Goal: Task Accomplishment & Management: Manage account settings

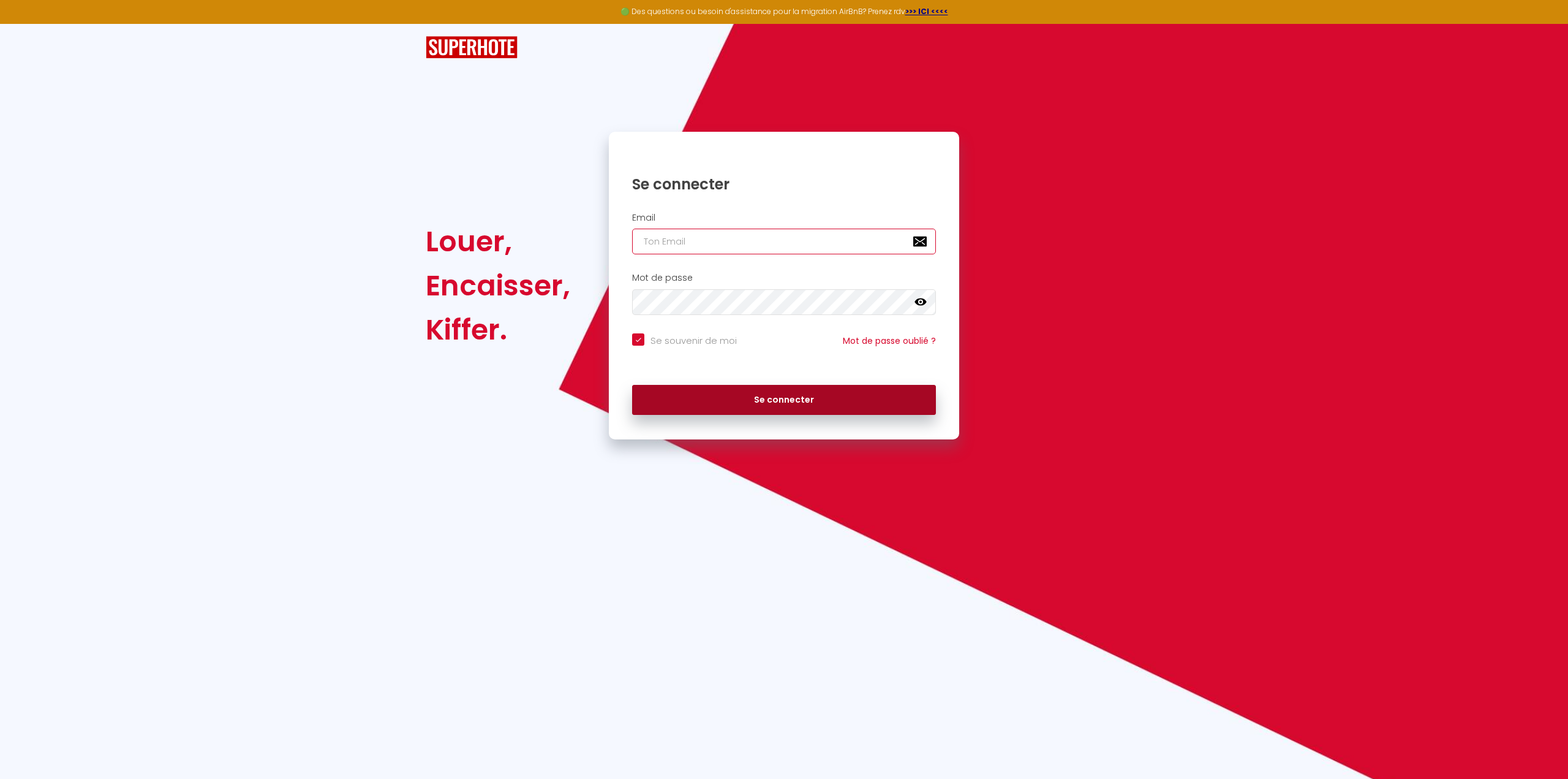
type input "[EMAIL_ADDRESS][DOMAIN_NAME]"
click at [757, 408] on button "Se connecter" at bounding box center [784, 400] width 304 height 31
checkbox input "true"
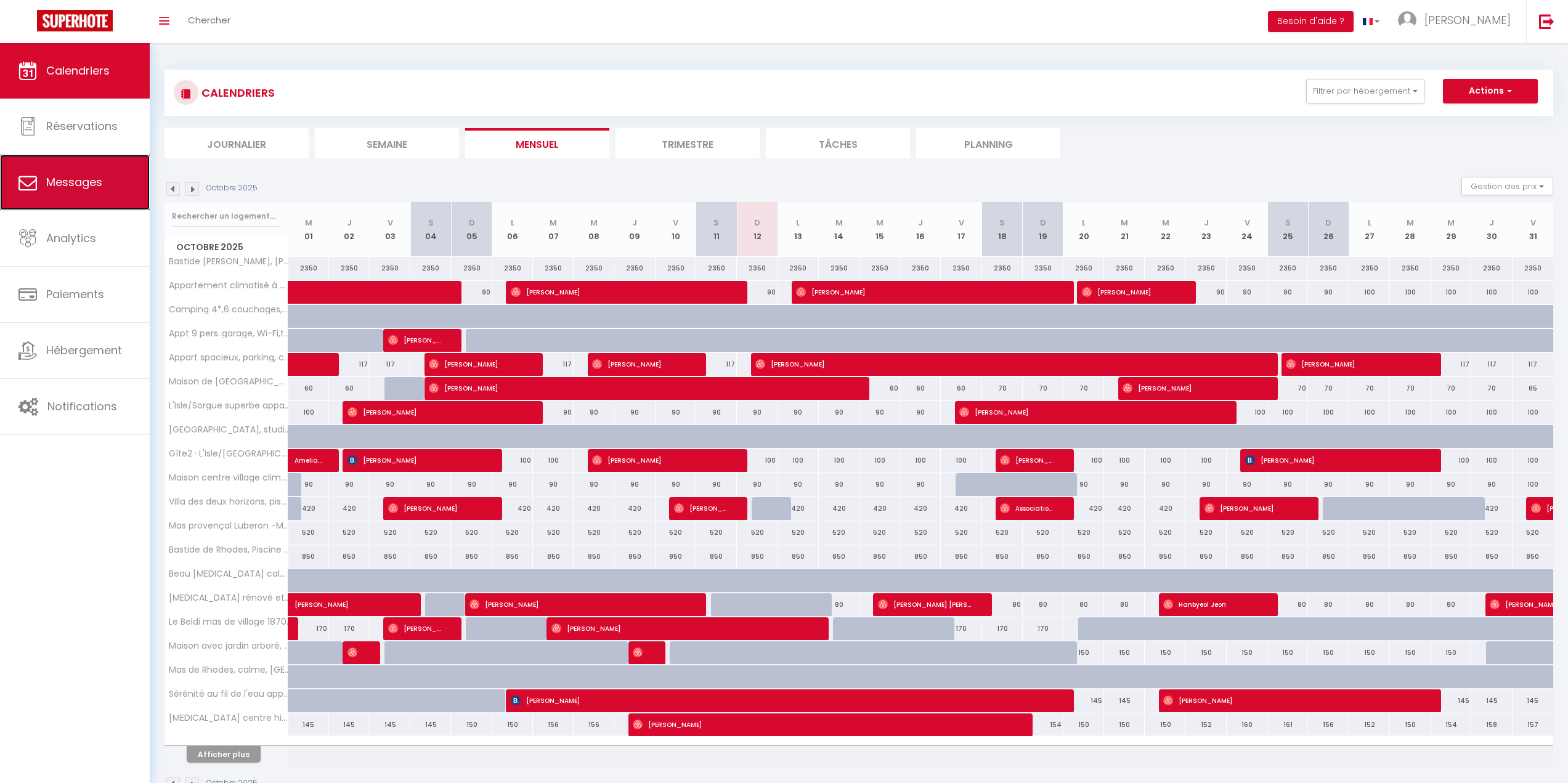
click at [35, 186] on icon at bounding box center [28, 183] width 19 height 19
select select "message"
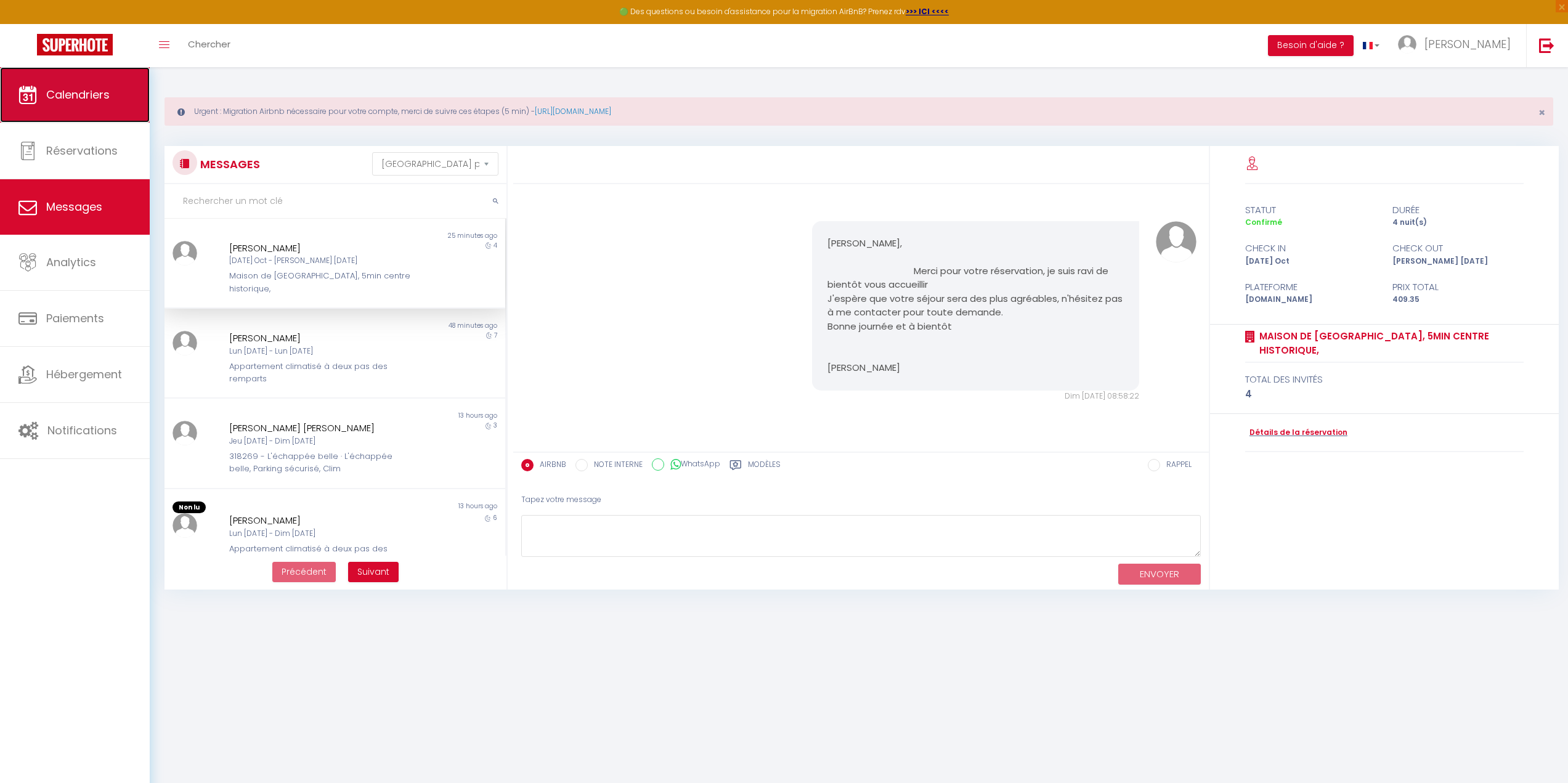
click at [78, 94] on span "Calendriers" at bounding box center [77, 94] width 63 height 15
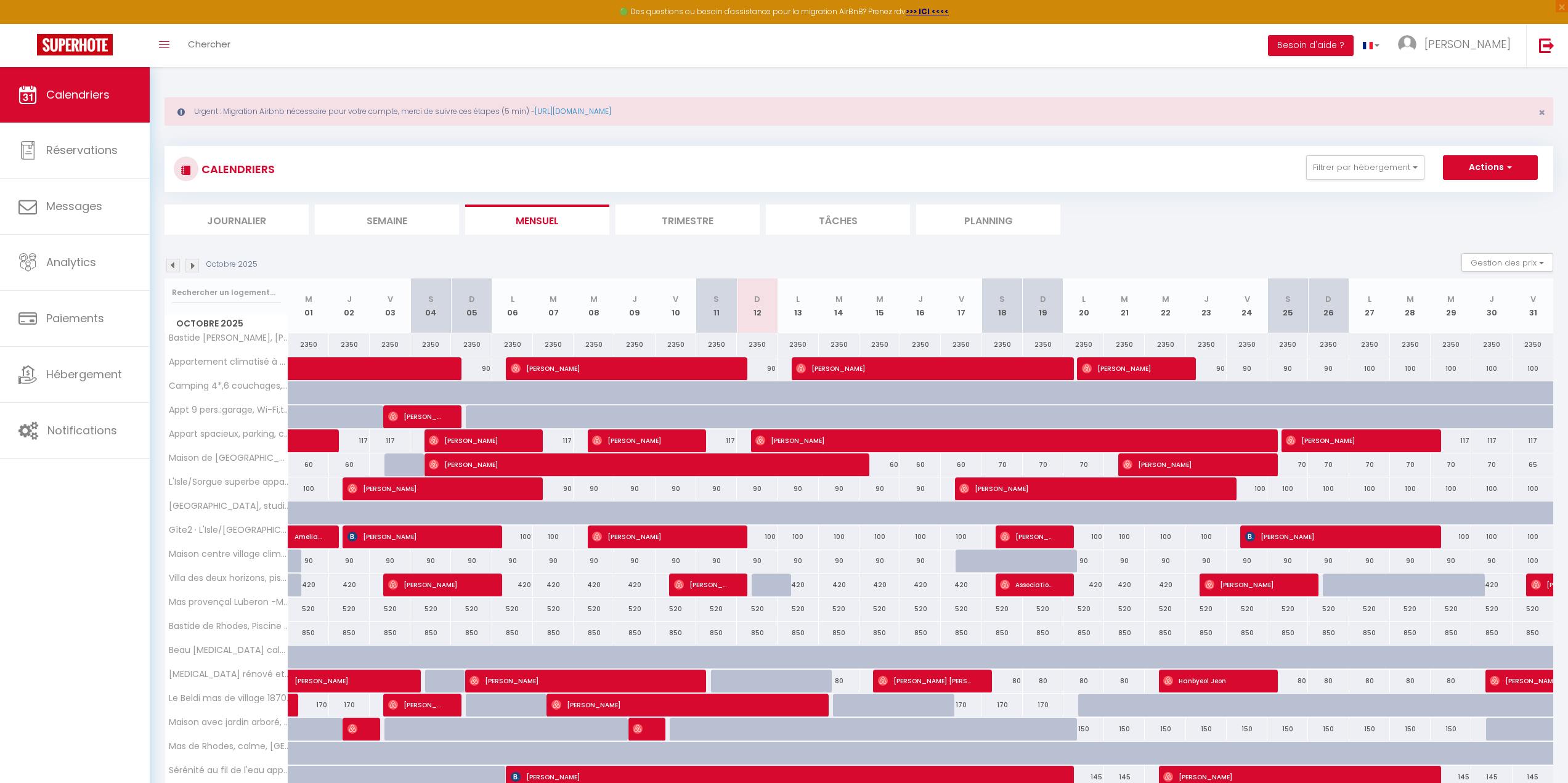
click at [391, 205] on li "Semaine" at bounding box center [387, 220] width 144 height 30
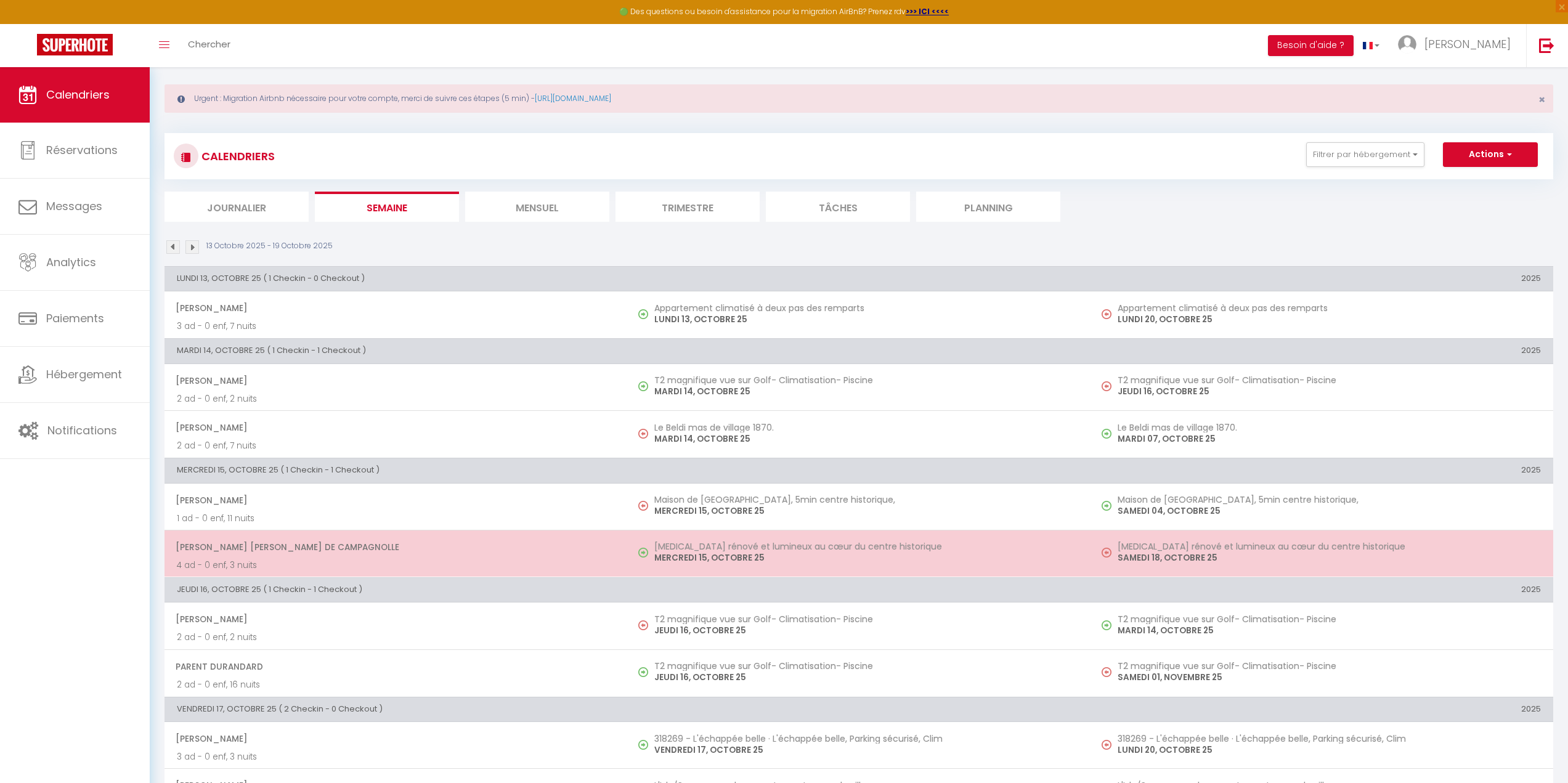
scroll to position [300, 0]
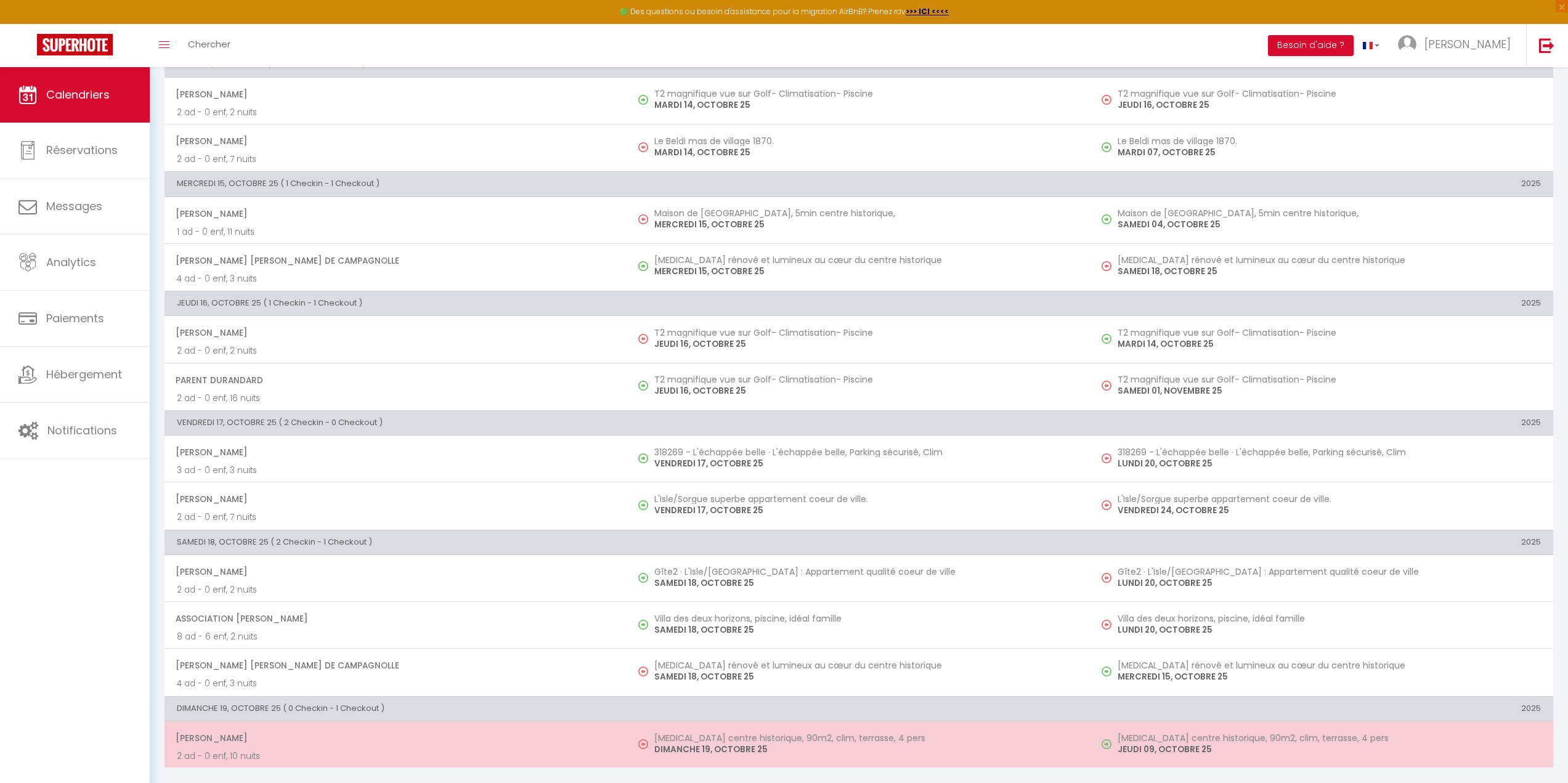
click at [747, 751] on p "DIMANCHE 19, OCTOBRE 25" at bounding box center [866, 748] width 424 height 13
select select "OK"
select select "0"
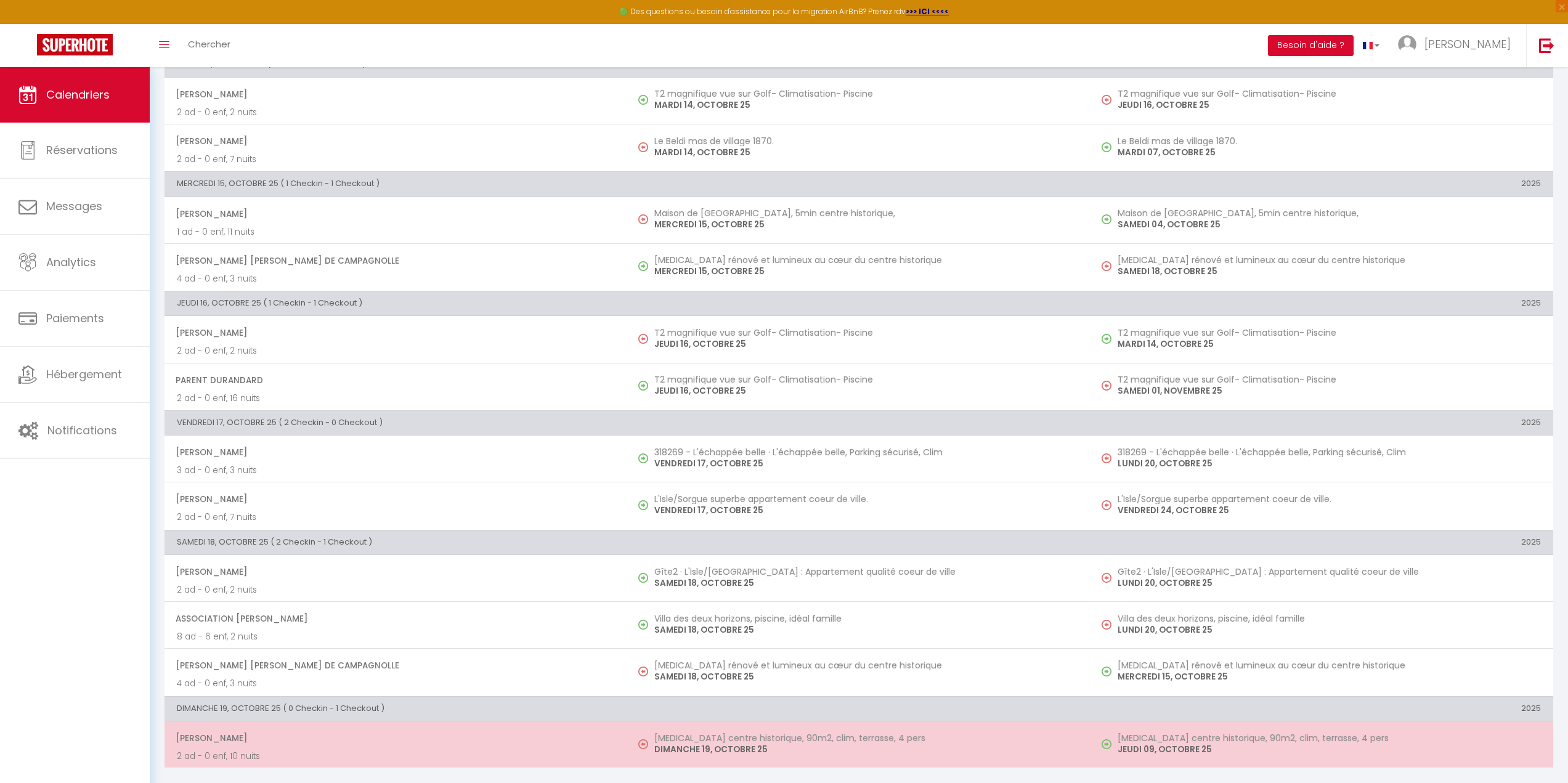
select select "1"
select select
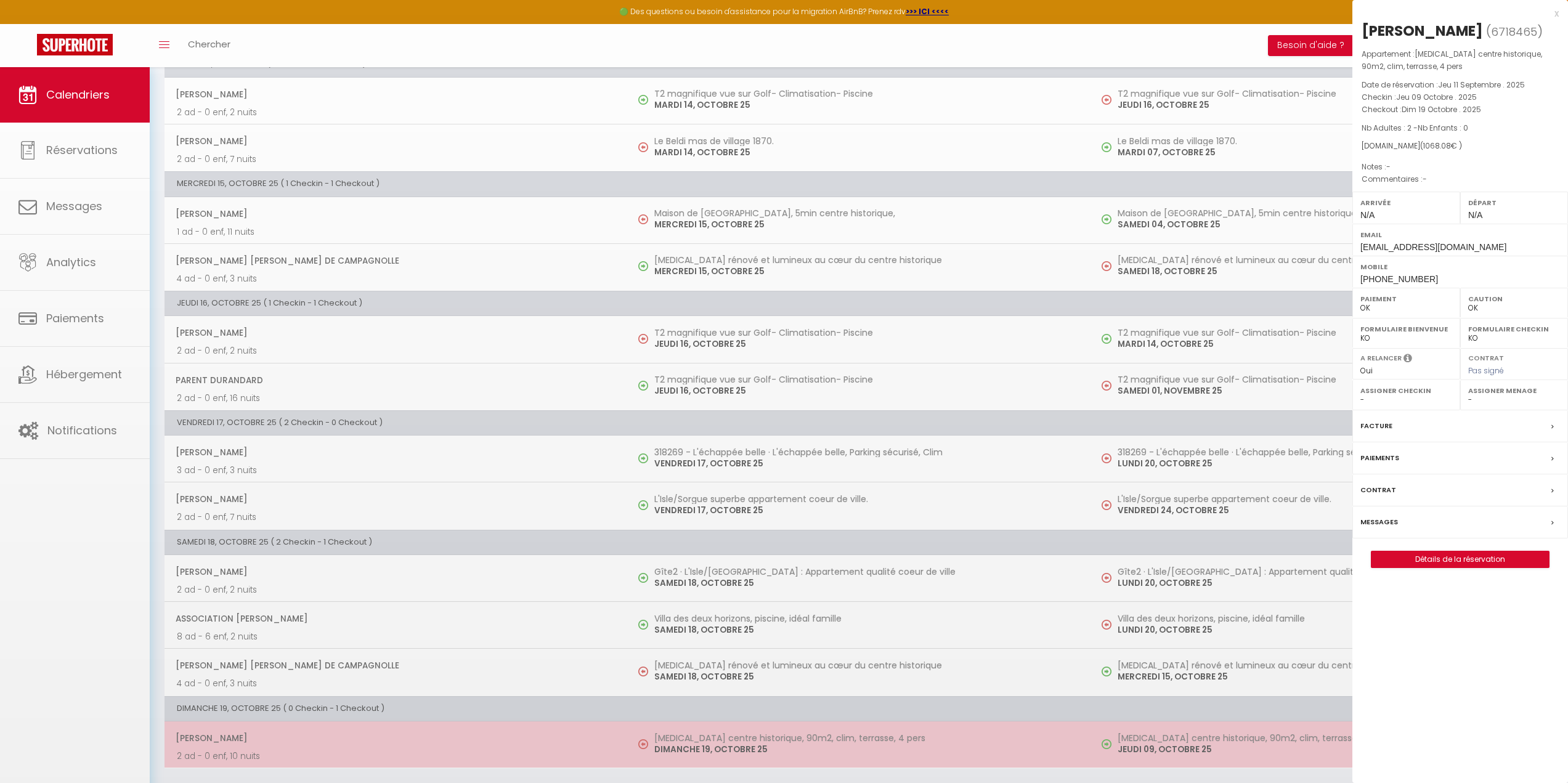
select select "18097"
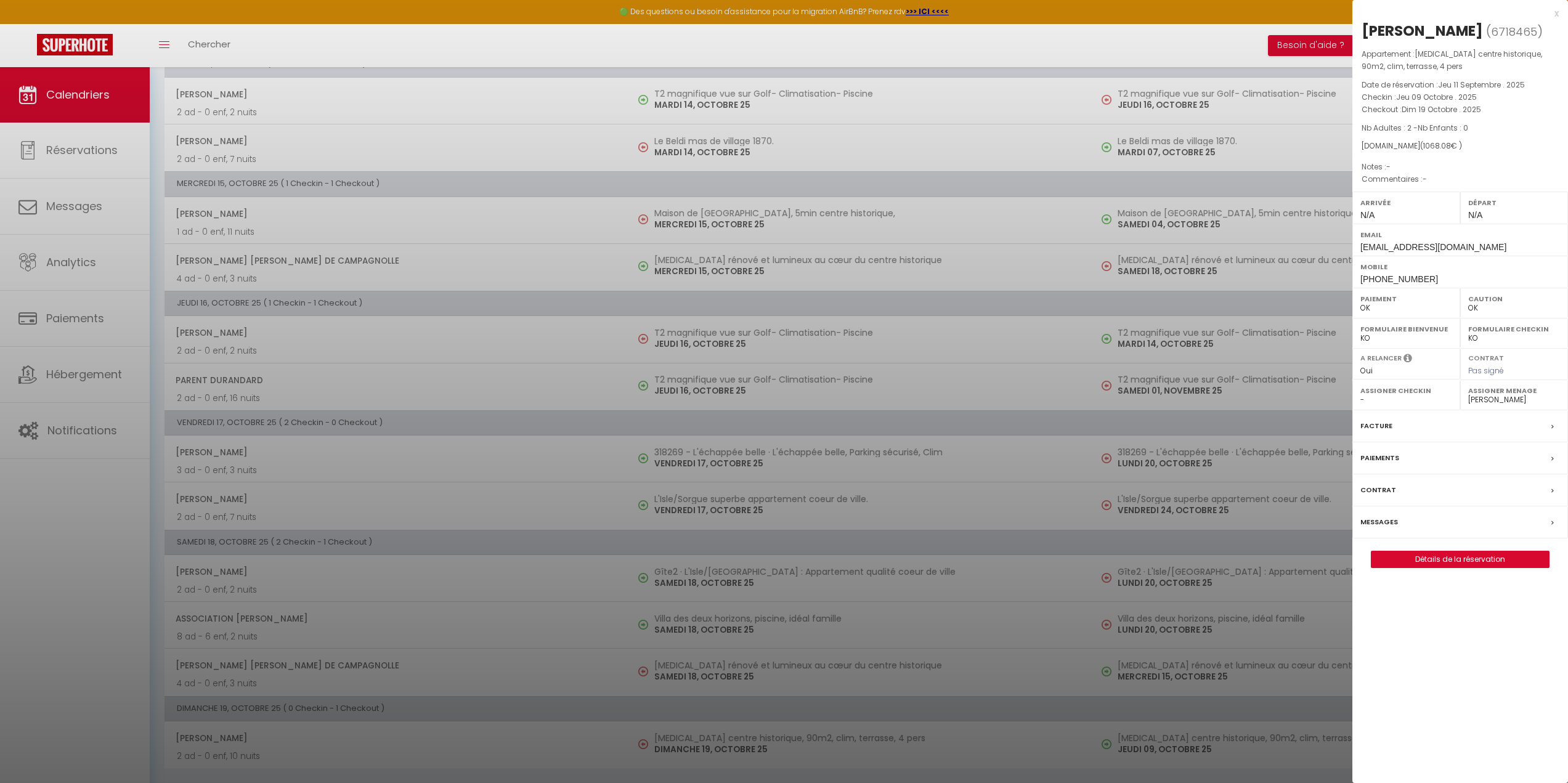
click at [782, 664] on div at bounding box center [784, 392] width 1568 height 783
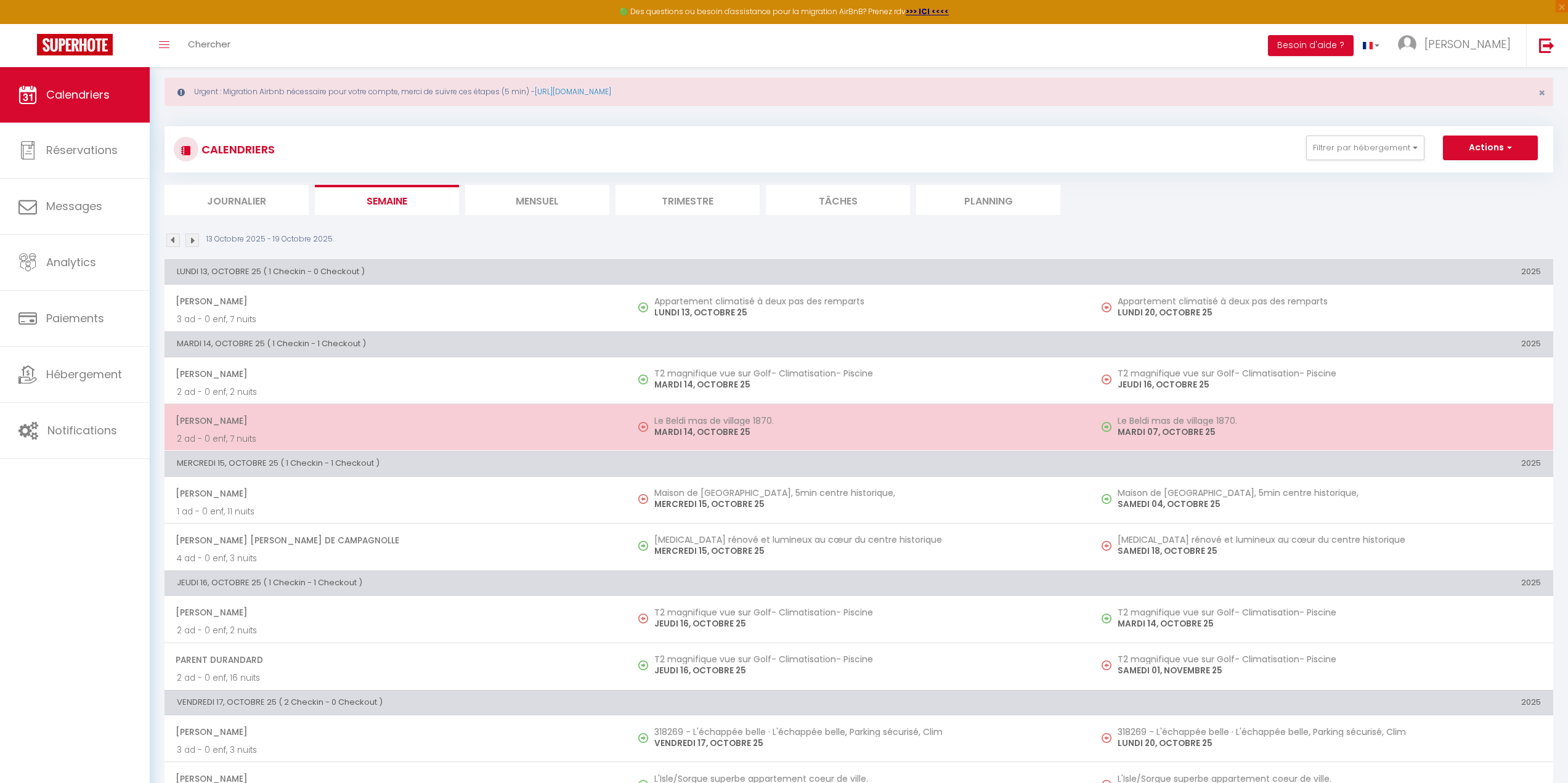
scroll to position [0, 0]
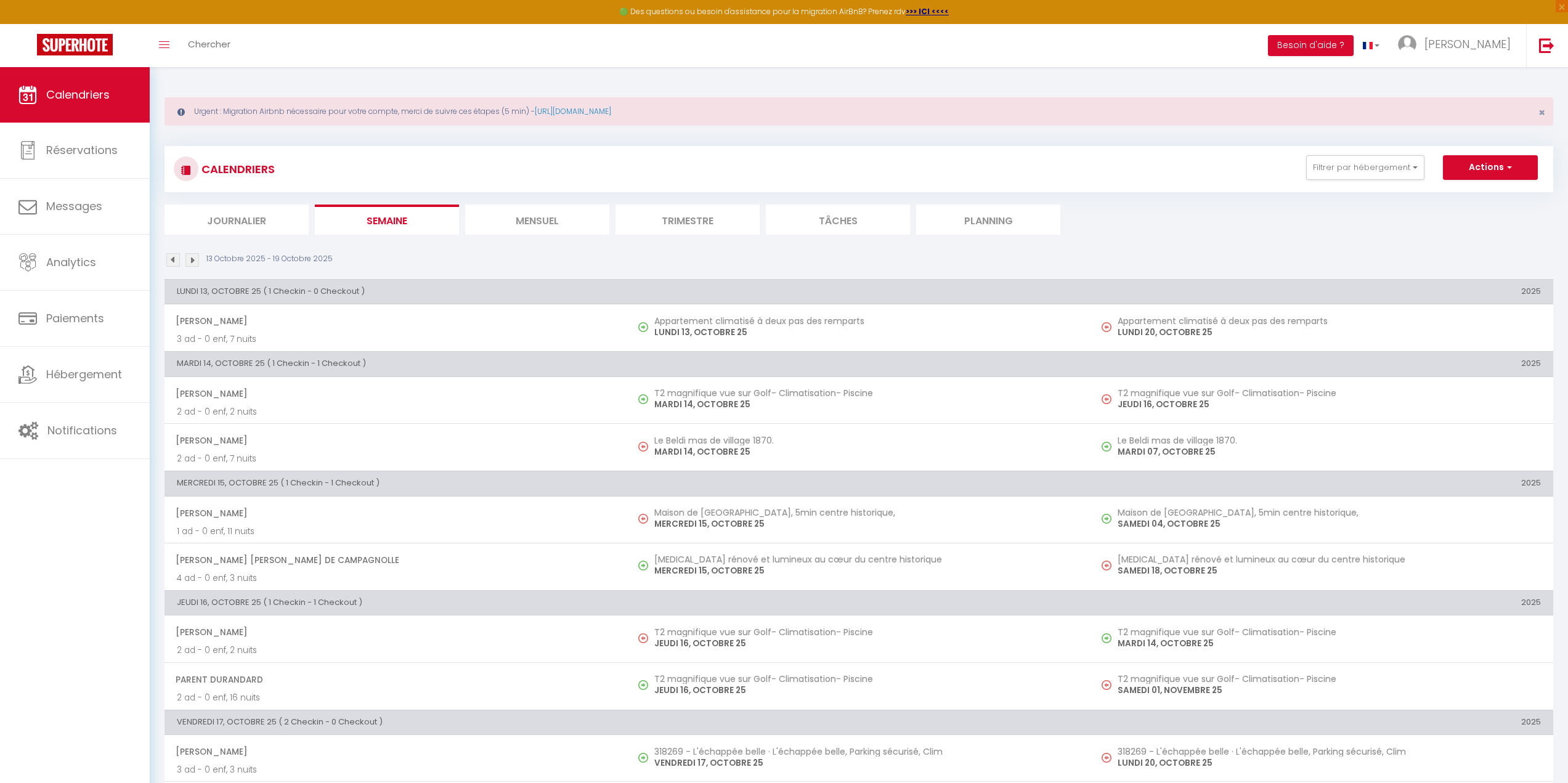
click at [171, 258] on img at bounding box center [173, 260] width 13 height 13
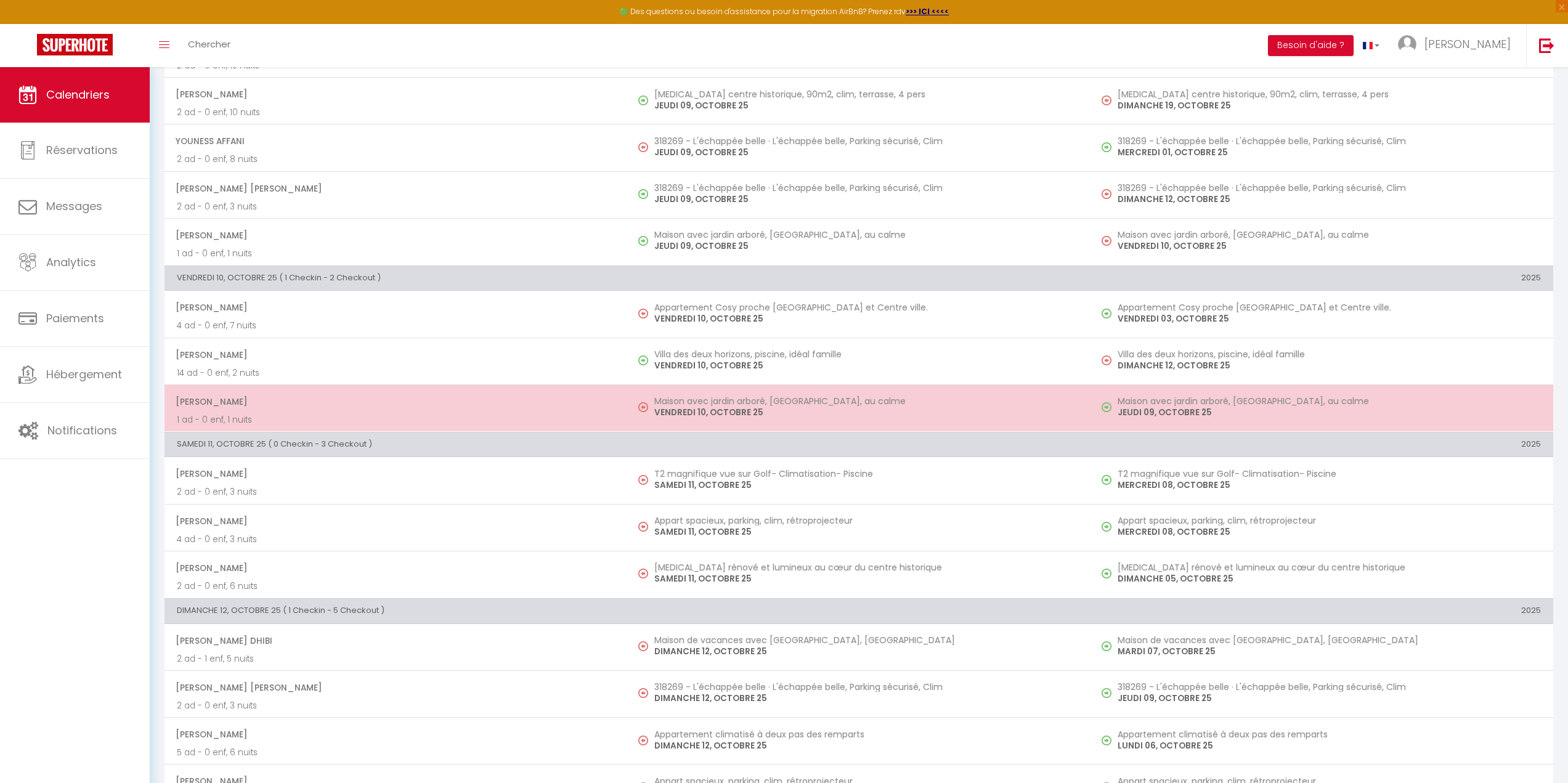
scroll to position [1098, 0]
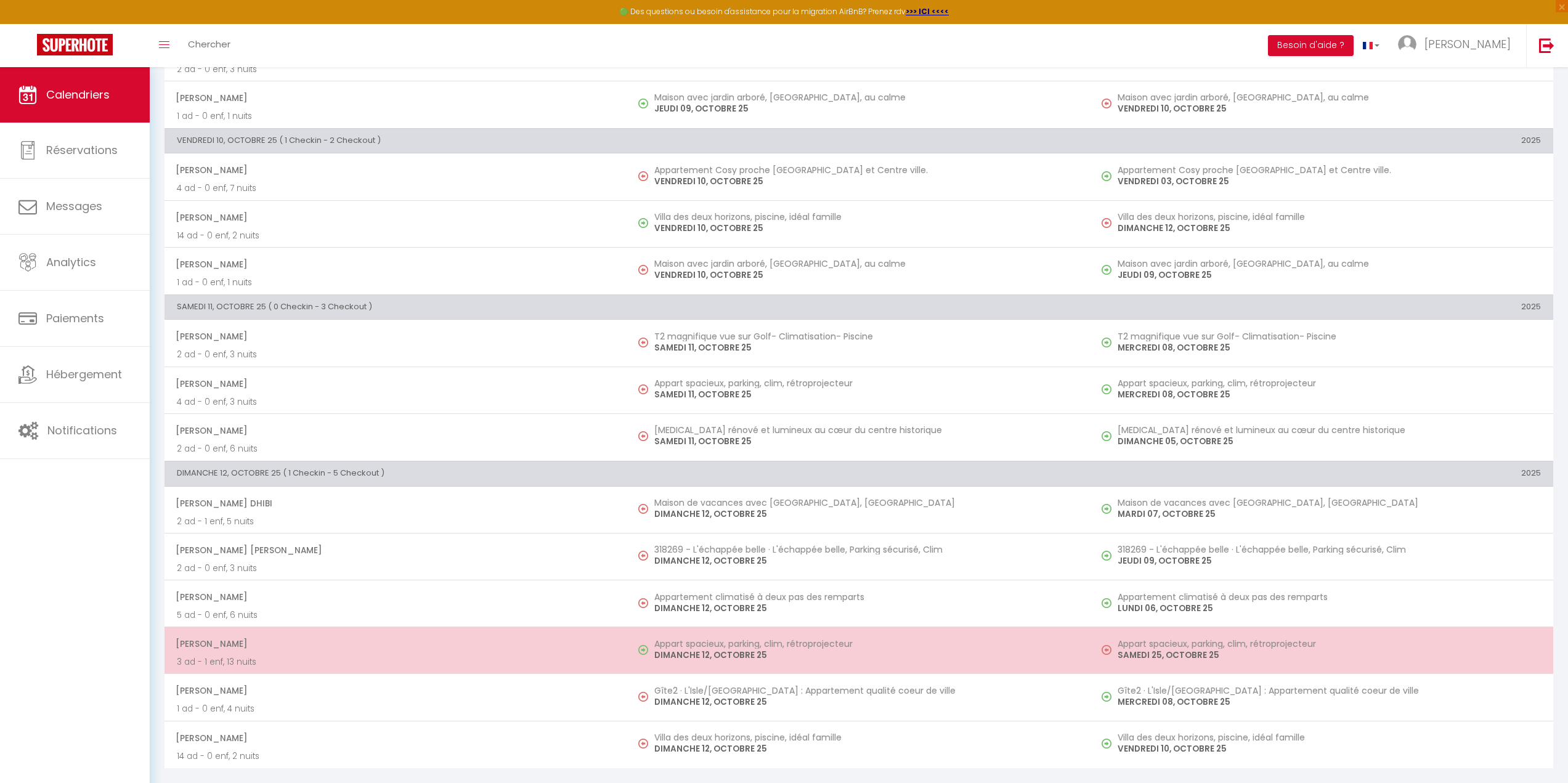
click at [842, 647] on h5 "Appart spacieux, parking, clim, rétroprojecteur" at bounding box center [866, 644] width 424 height 10
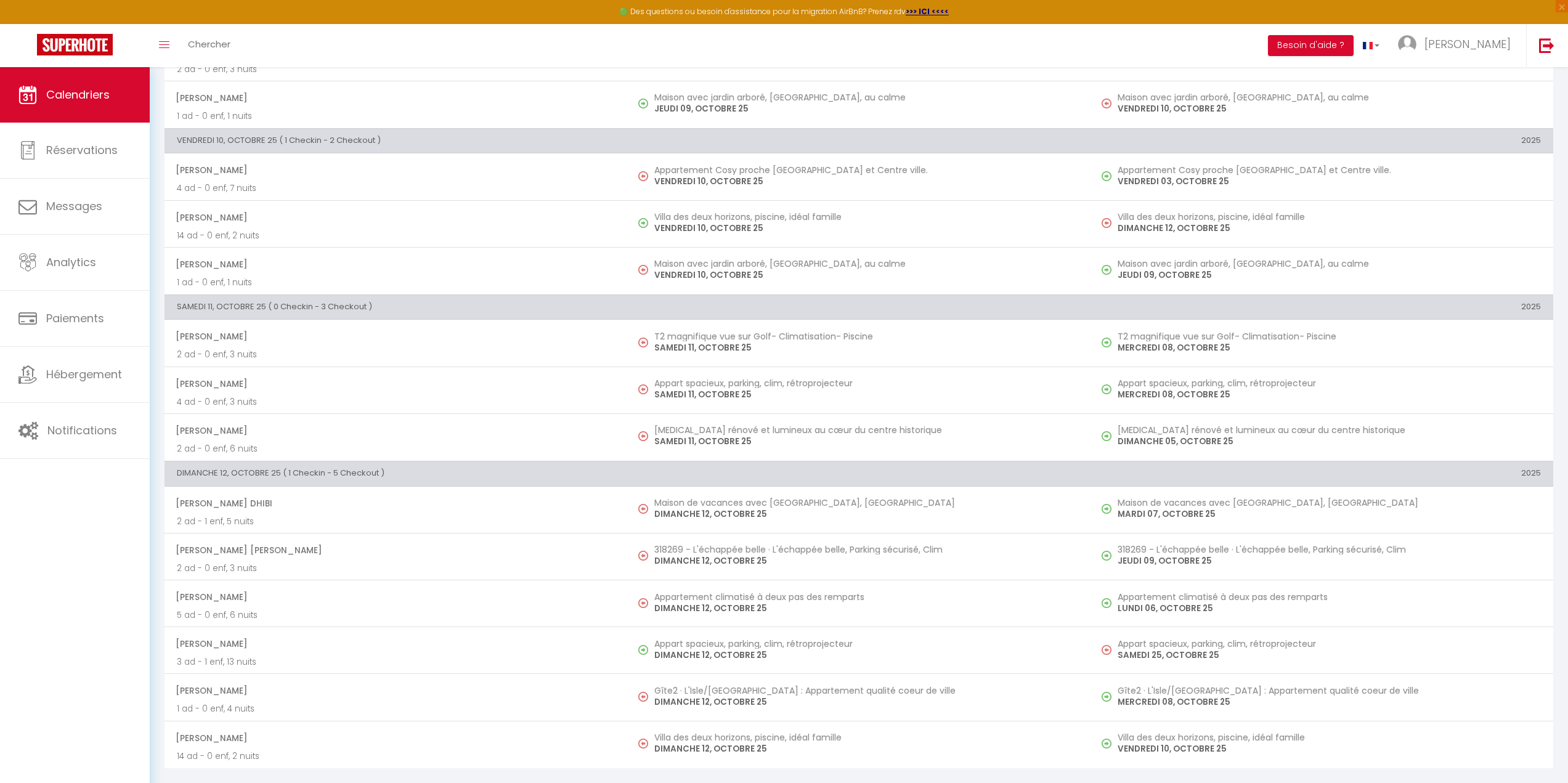
select select
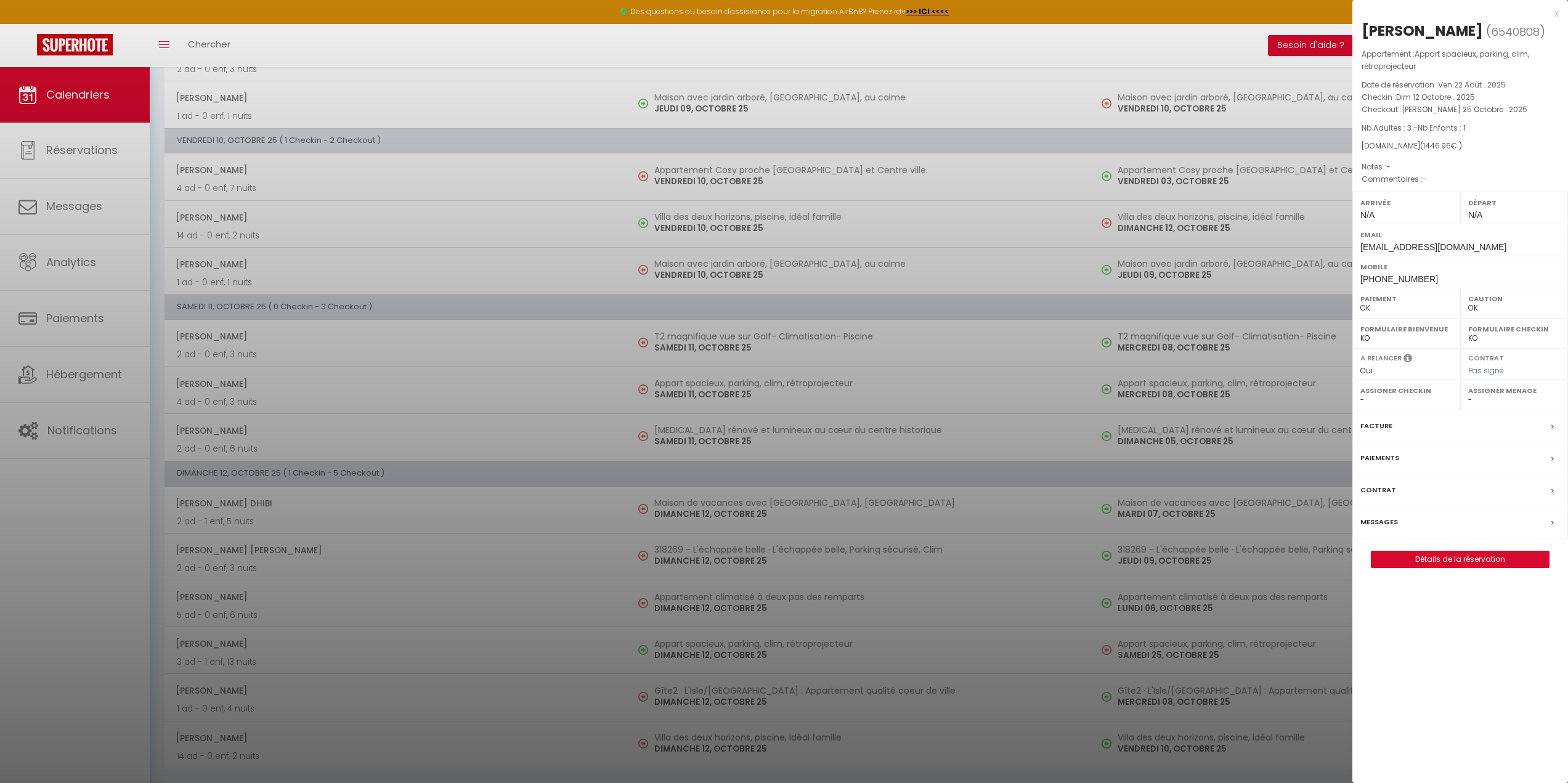
click at [1427, 576] on div "x [PERSON_NAME] ( 6540808 ) Appartement : Appart spacieux, parking, clim, rétro…" at bounding box center [1460, 293] width 216 height 587
click at [1428, 564] on link "Détails de la réservation" at bounding box center [1460, 559] width 178 height 16
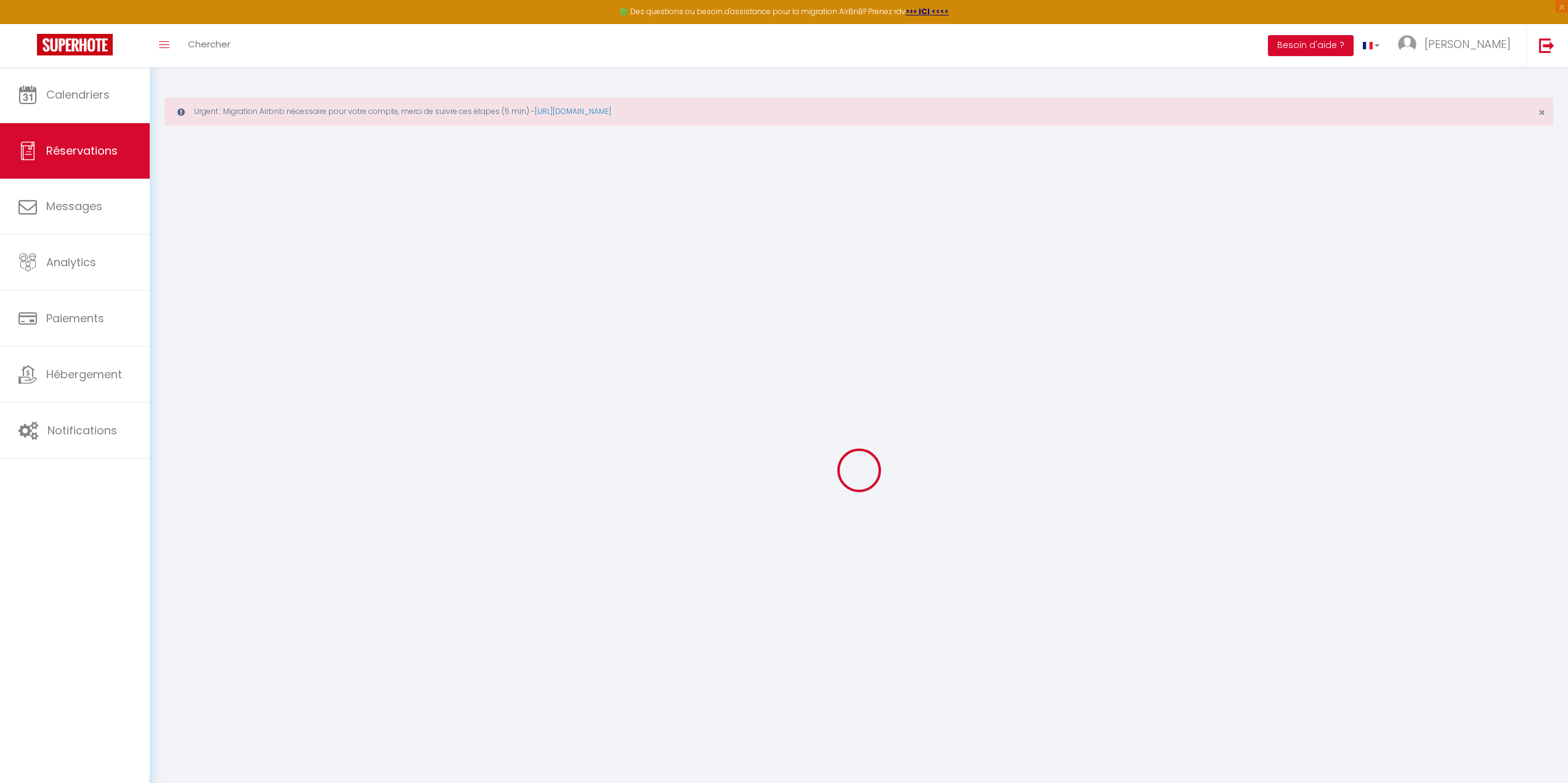
type input "[PERSON_NAME]"
type input "Damour"
type input "[EMAIL_ADDRESS][DOMAIN_NAME]"
type input "[PHONE_NUMBER]"
select select
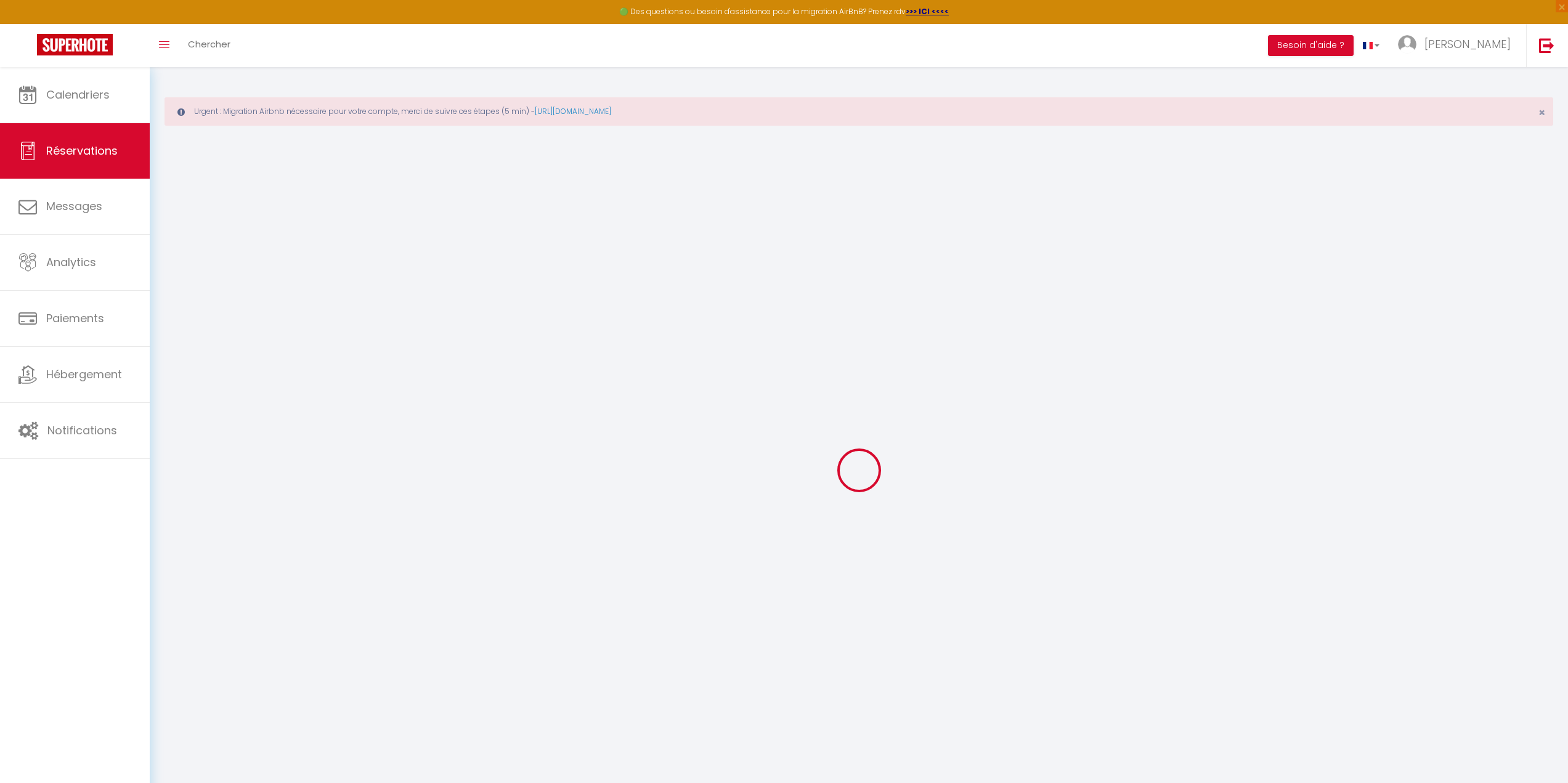
type input "50.16"
select select "63957"
select select "1"
select select
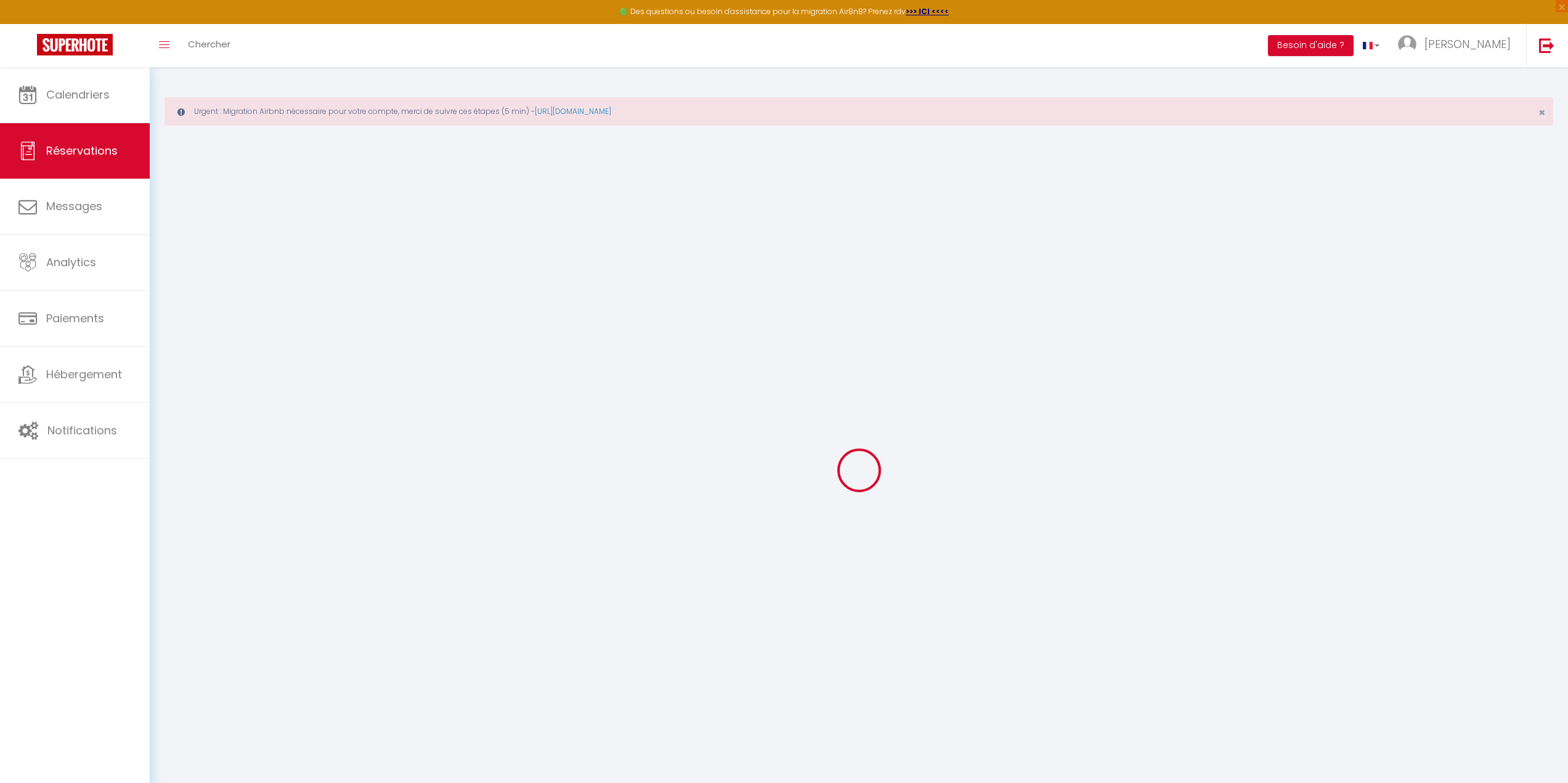
type input "3"
type input "1"
select select "12"
select select
type input "1303.2"
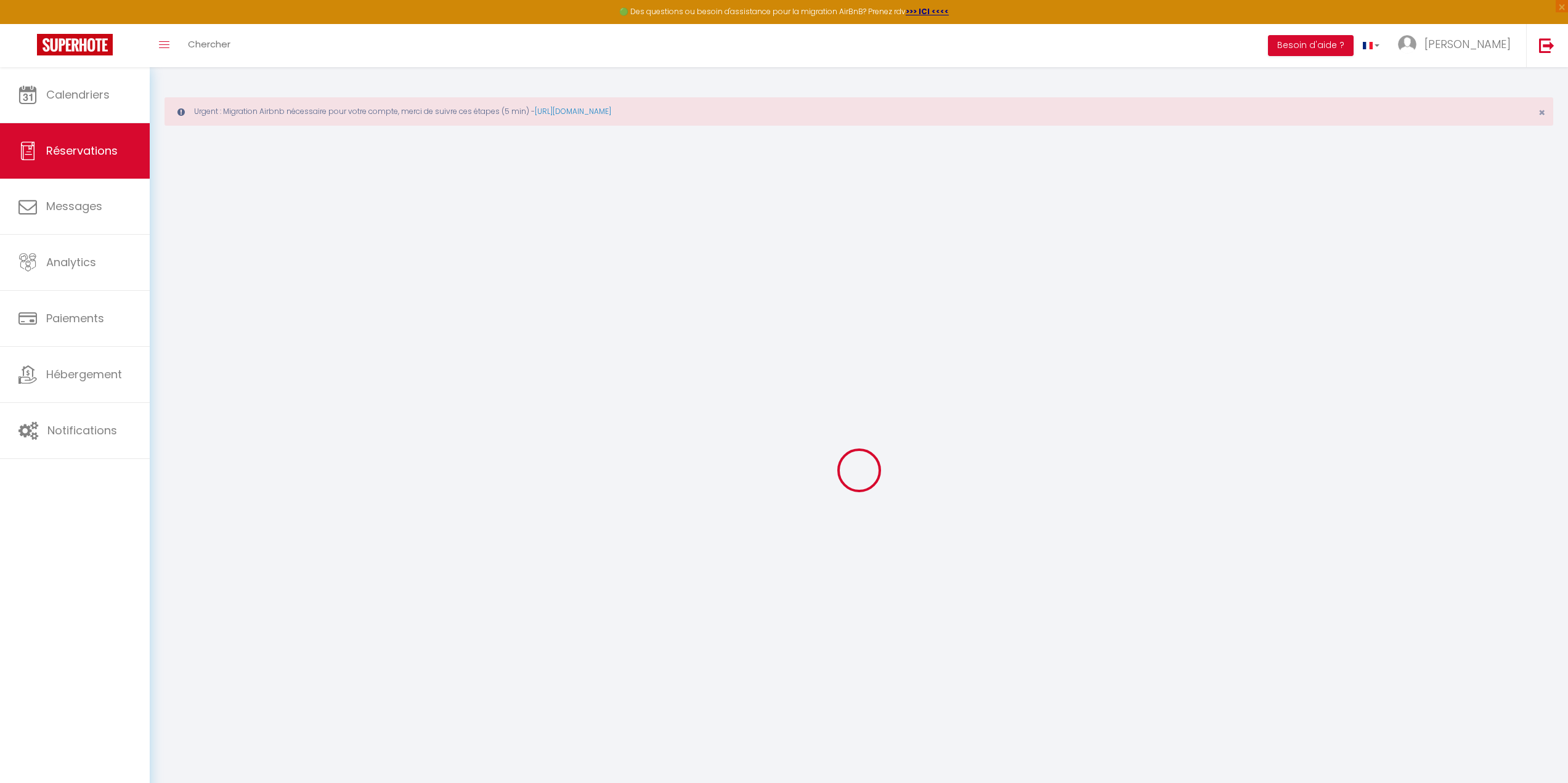
checkbox input "false"
type input "0"
select select "1"
type input "0"
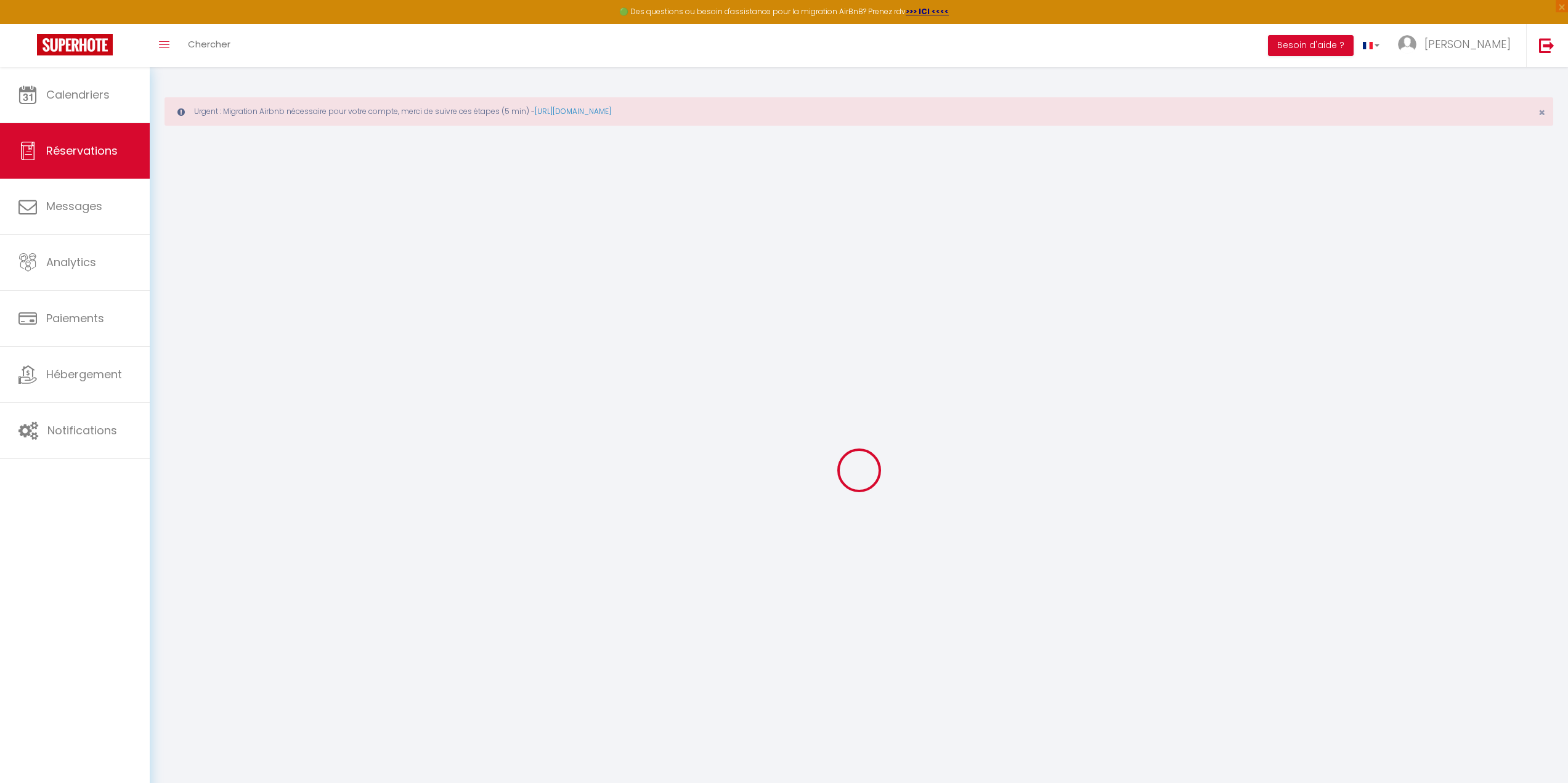
type input "0"
select select
select select "15"
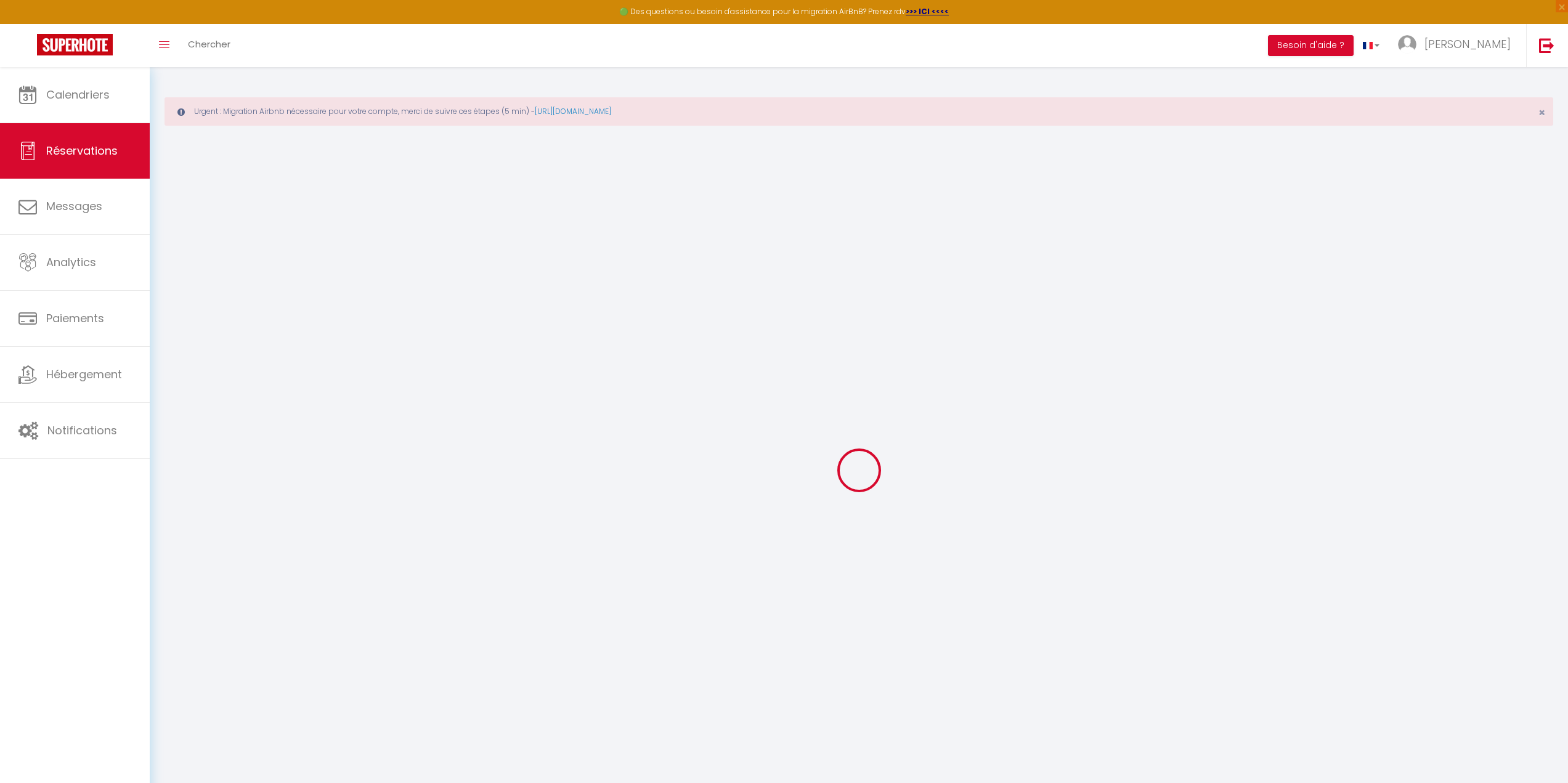
checkbox input "false"
select select
checkbox input "false"
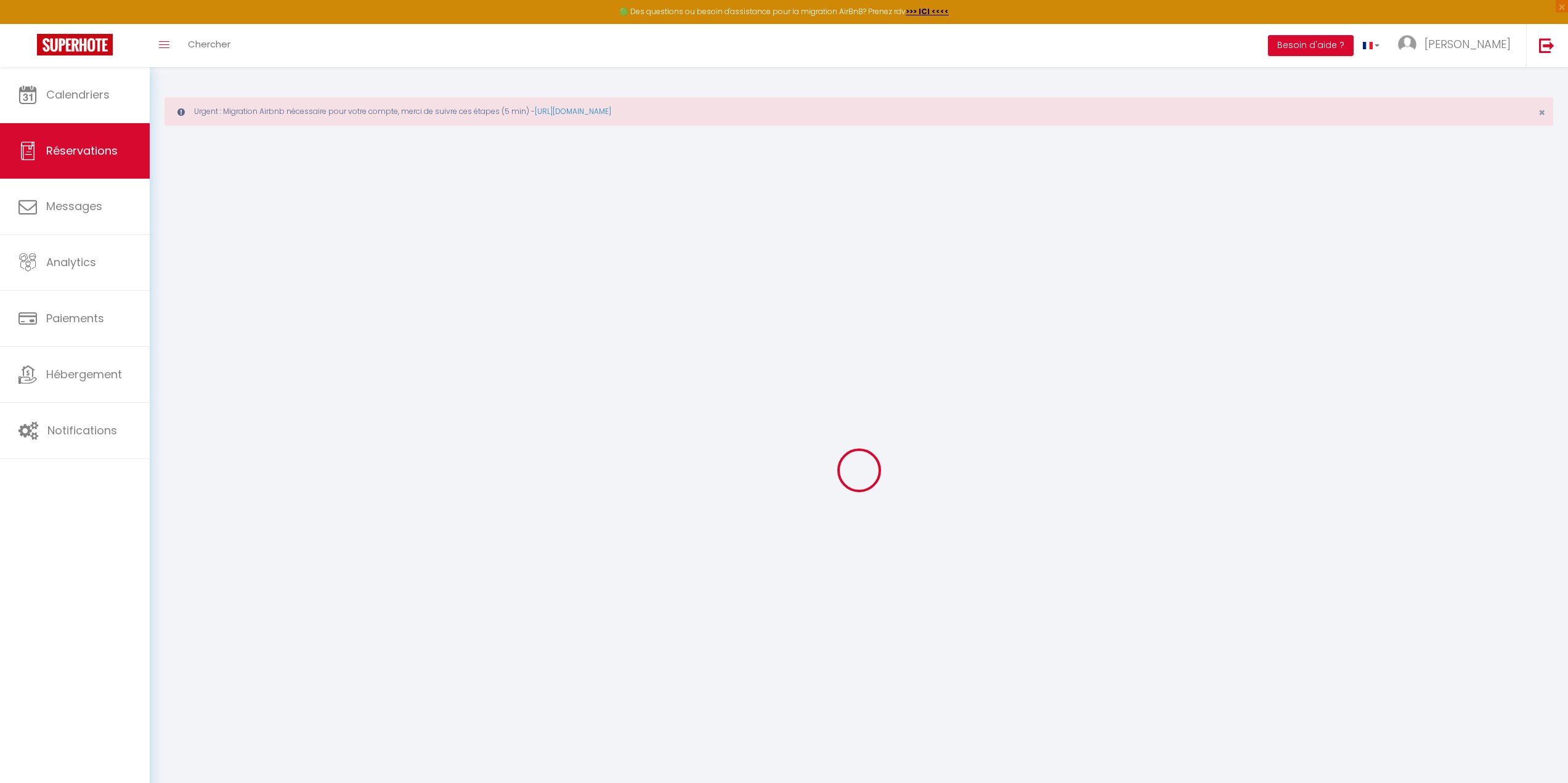
select select
checkbox input "false"
select select
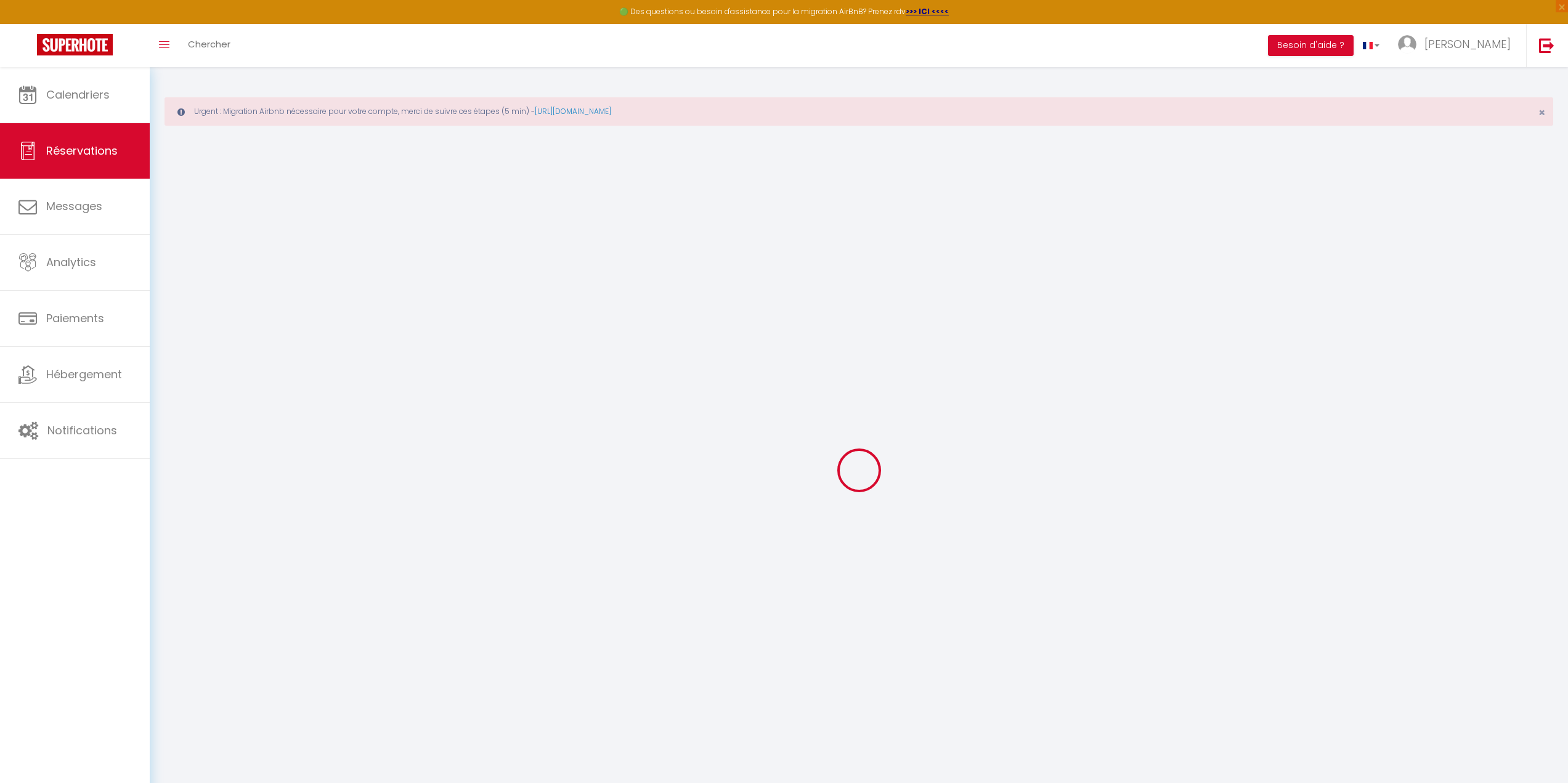
type input "90"
type input "53.76"
select select
checkbox input "false"
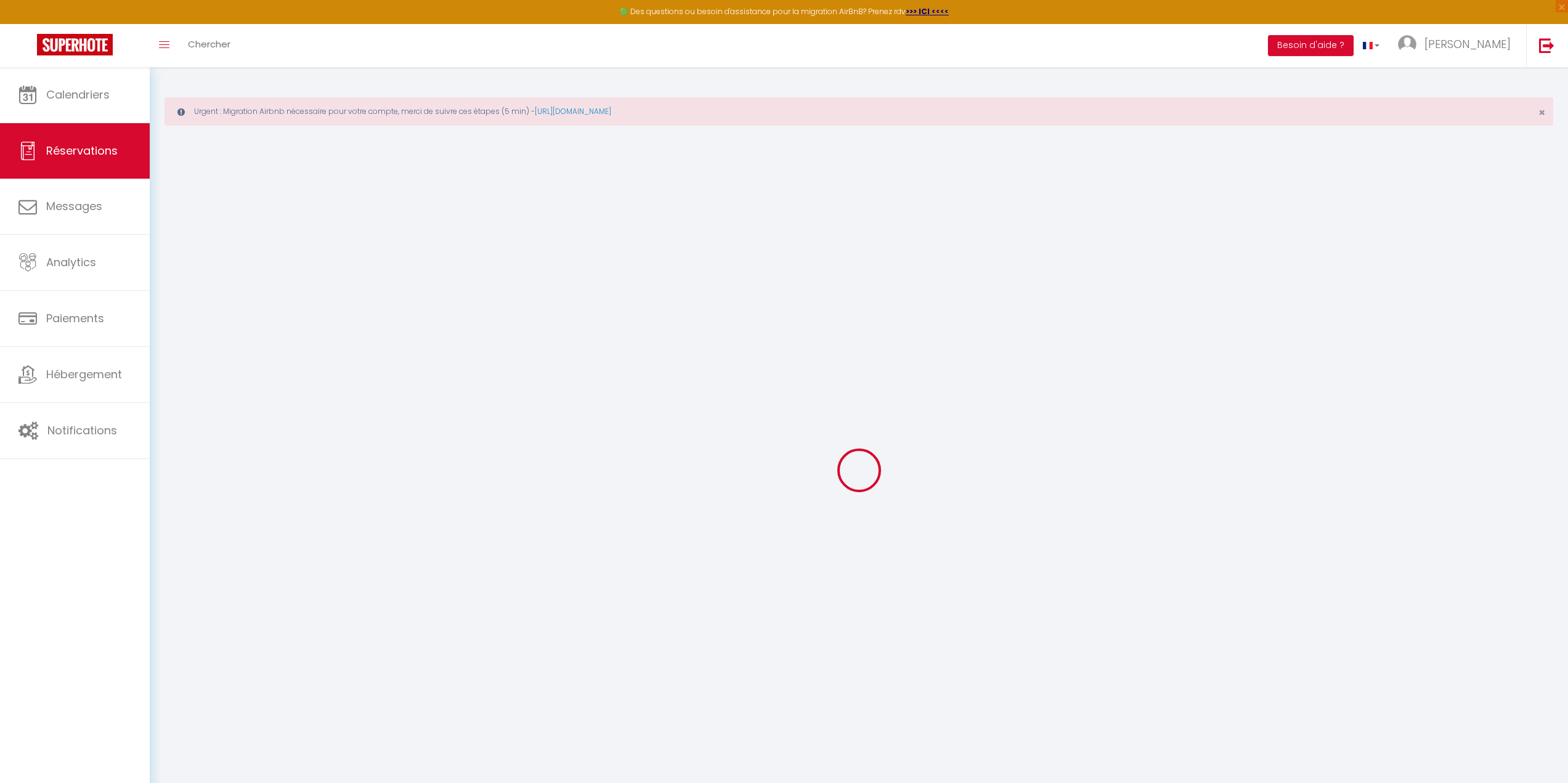
select select
checkbox input "false"
select select
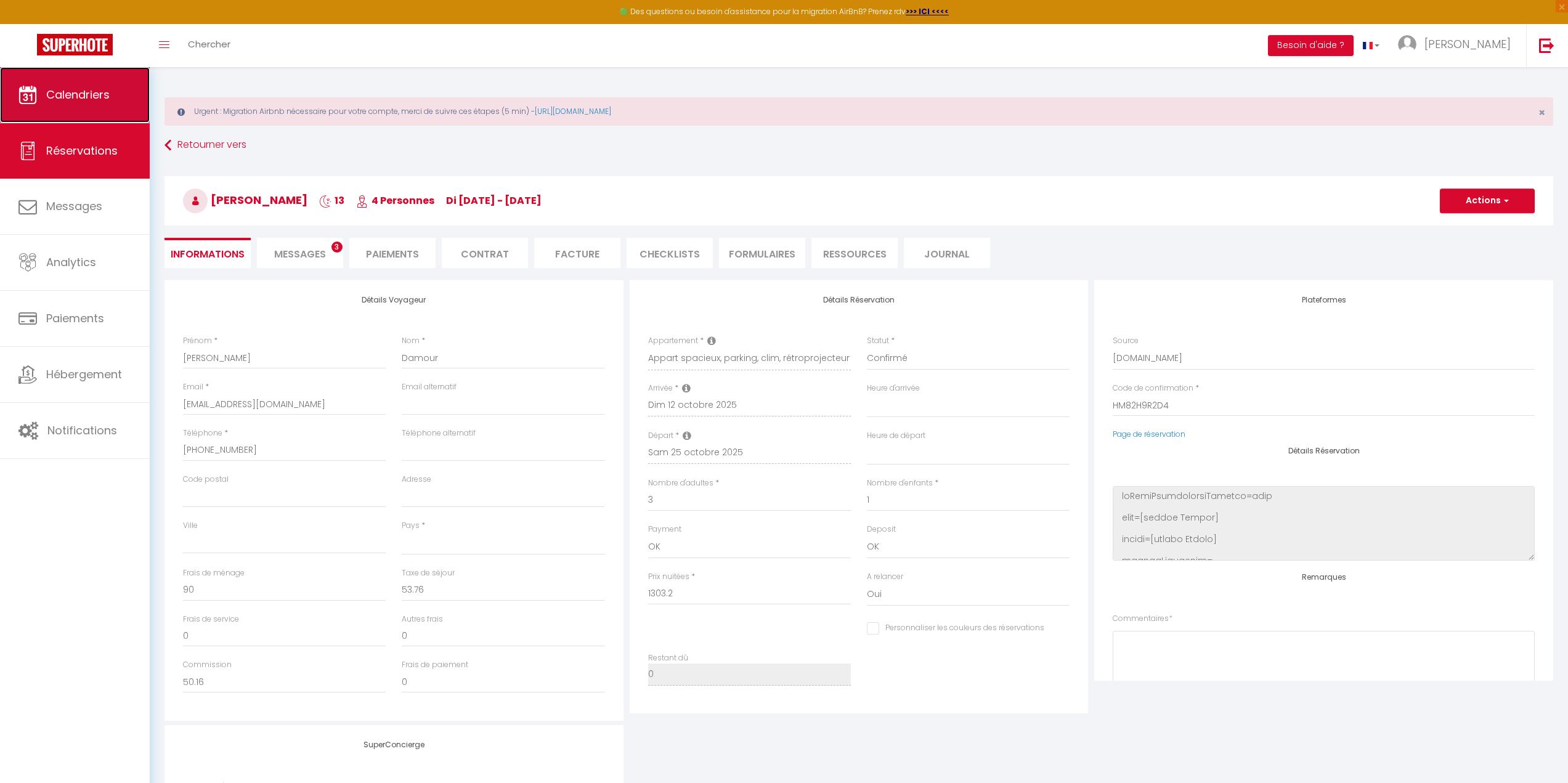
click at [58, 99] on span "Calendriers" at bounding box center [77, 94] width 63 height 15
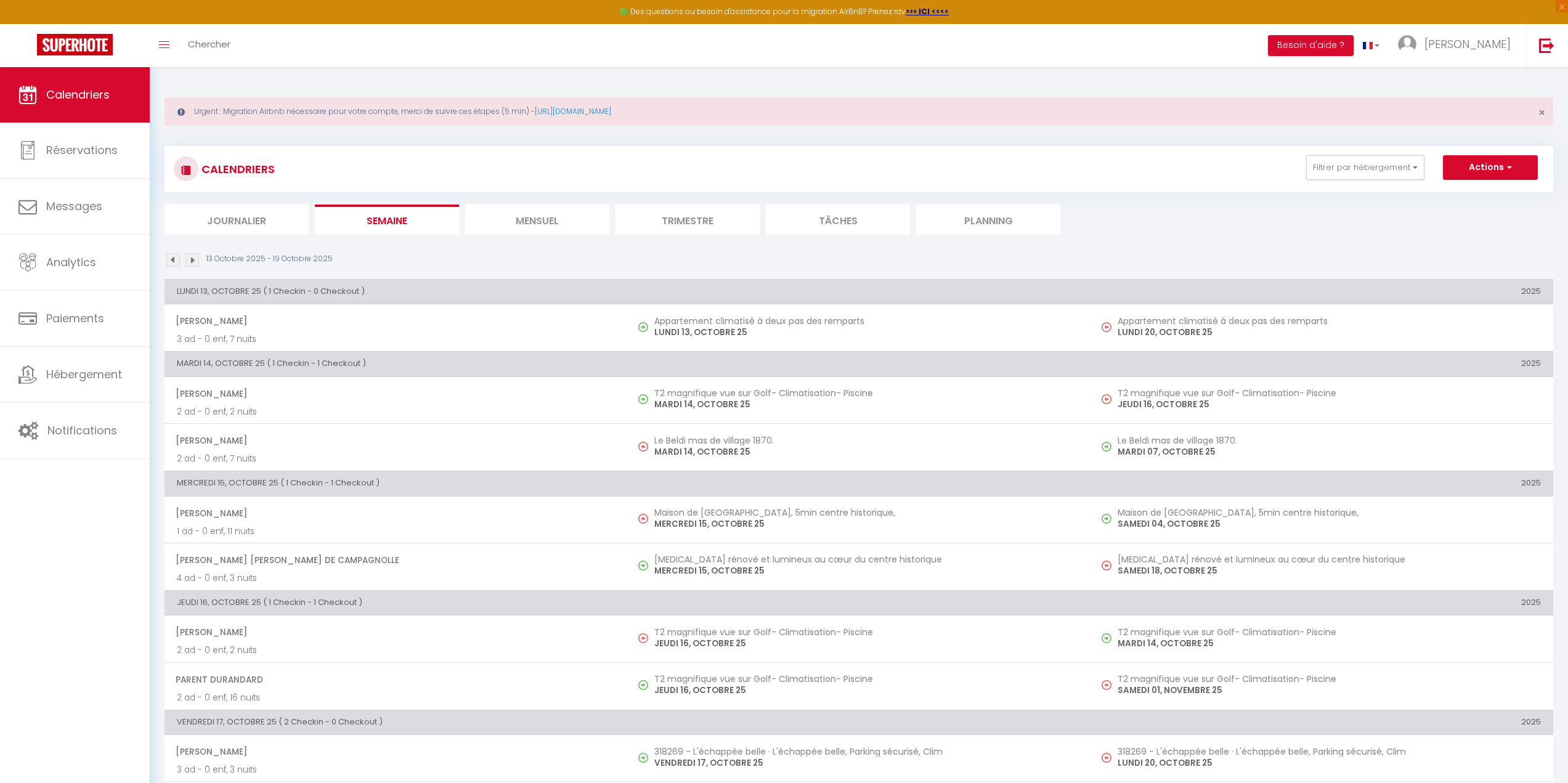
click at [192, 260] on img at bounding box center [192, 260] width 13 height 13
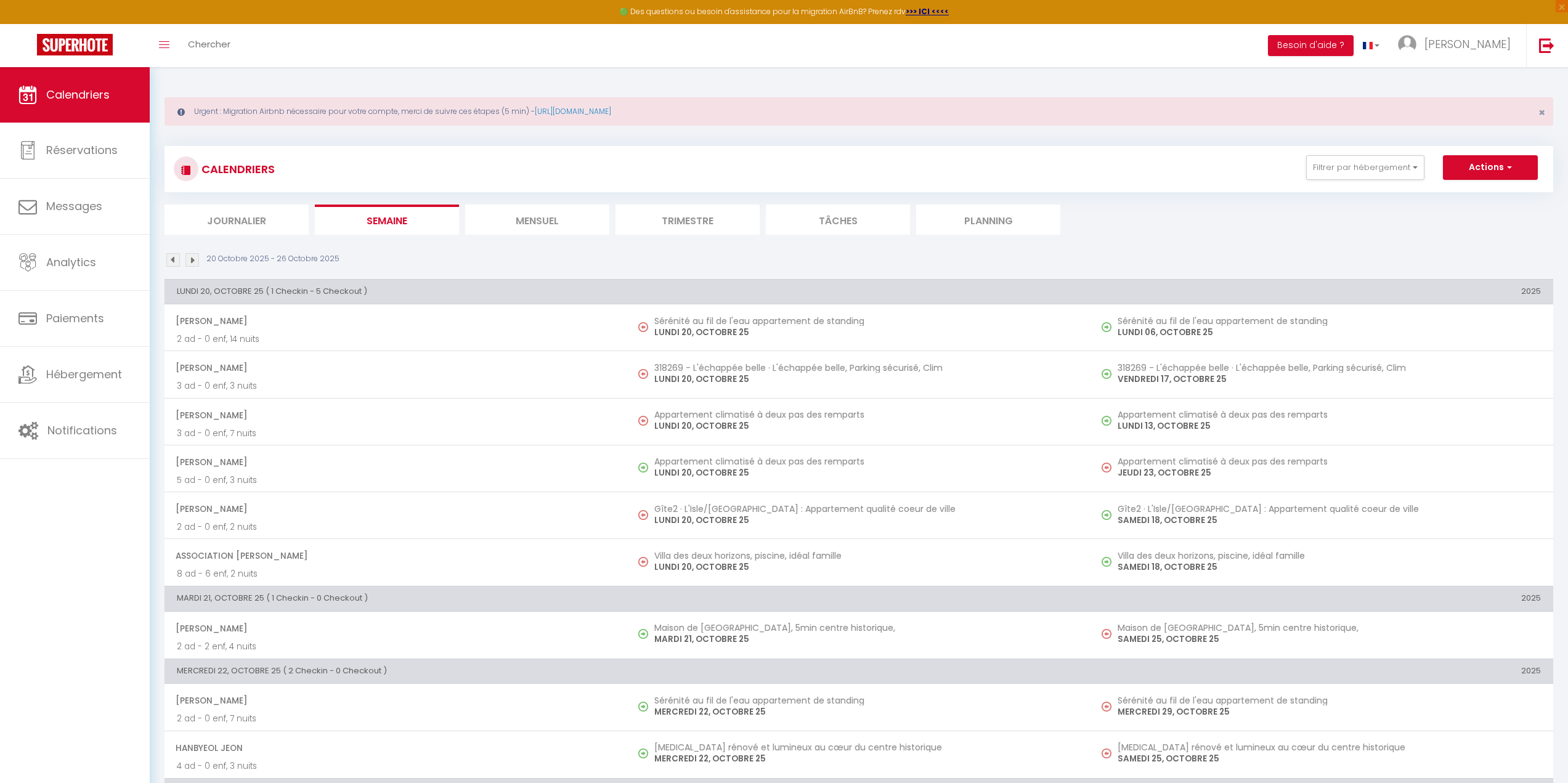
click at [173, 257] on img at bounding box center [173, 260] width 13 height 13
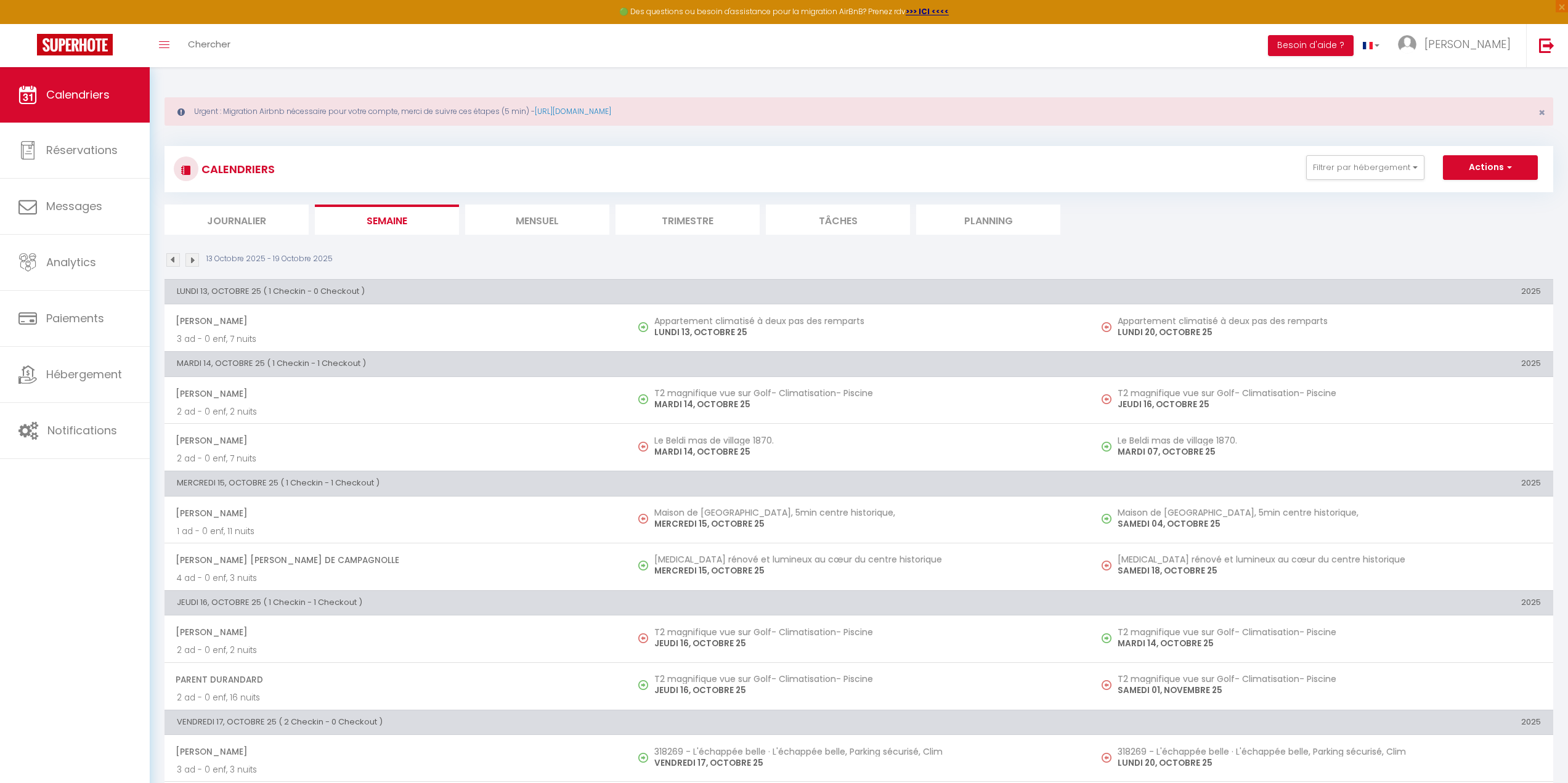
click at [547, 218] on li "Mensuel" at bounding box center [536, 220] width 144 height 30
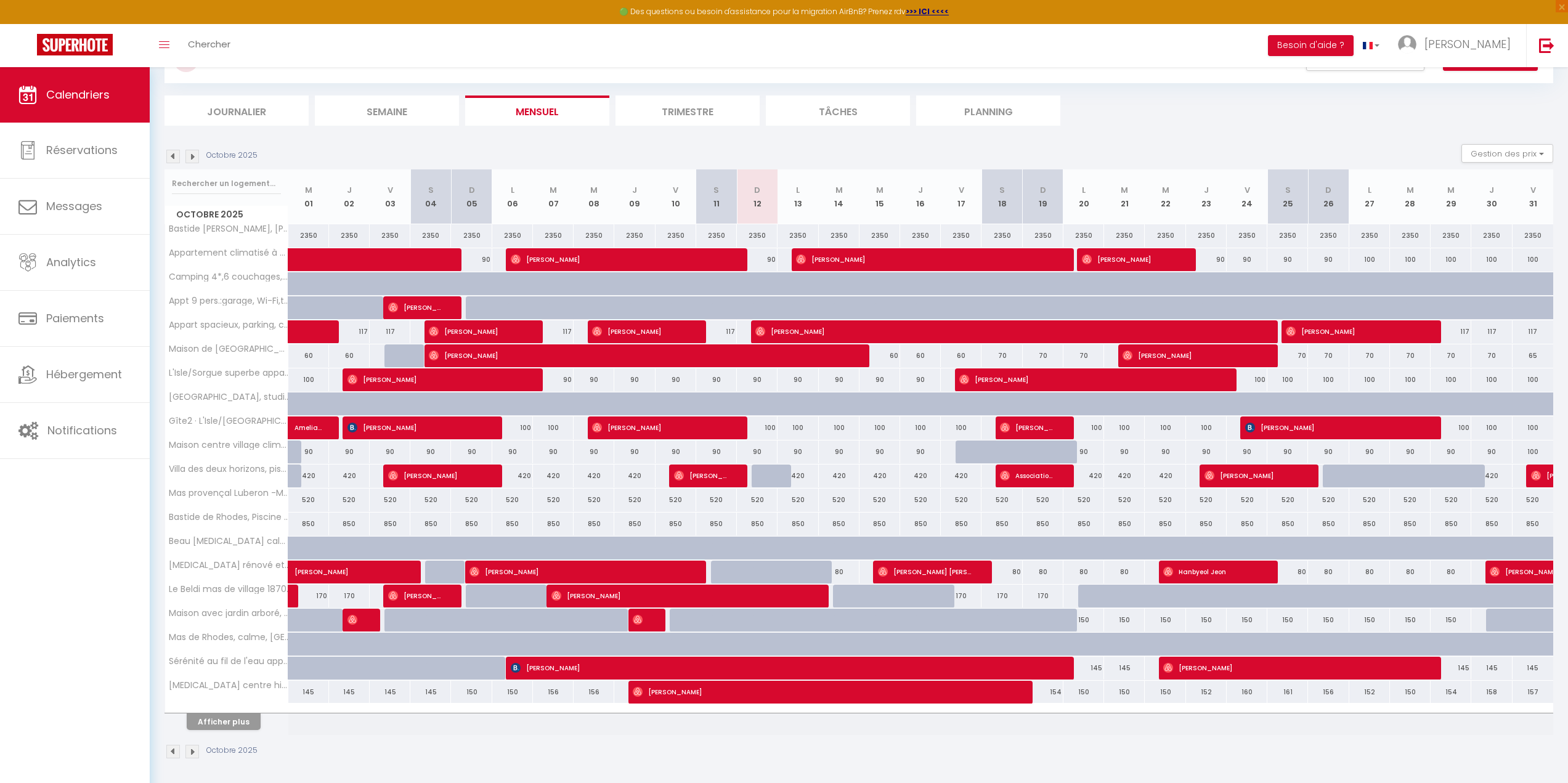
scroll to position [112, 0]
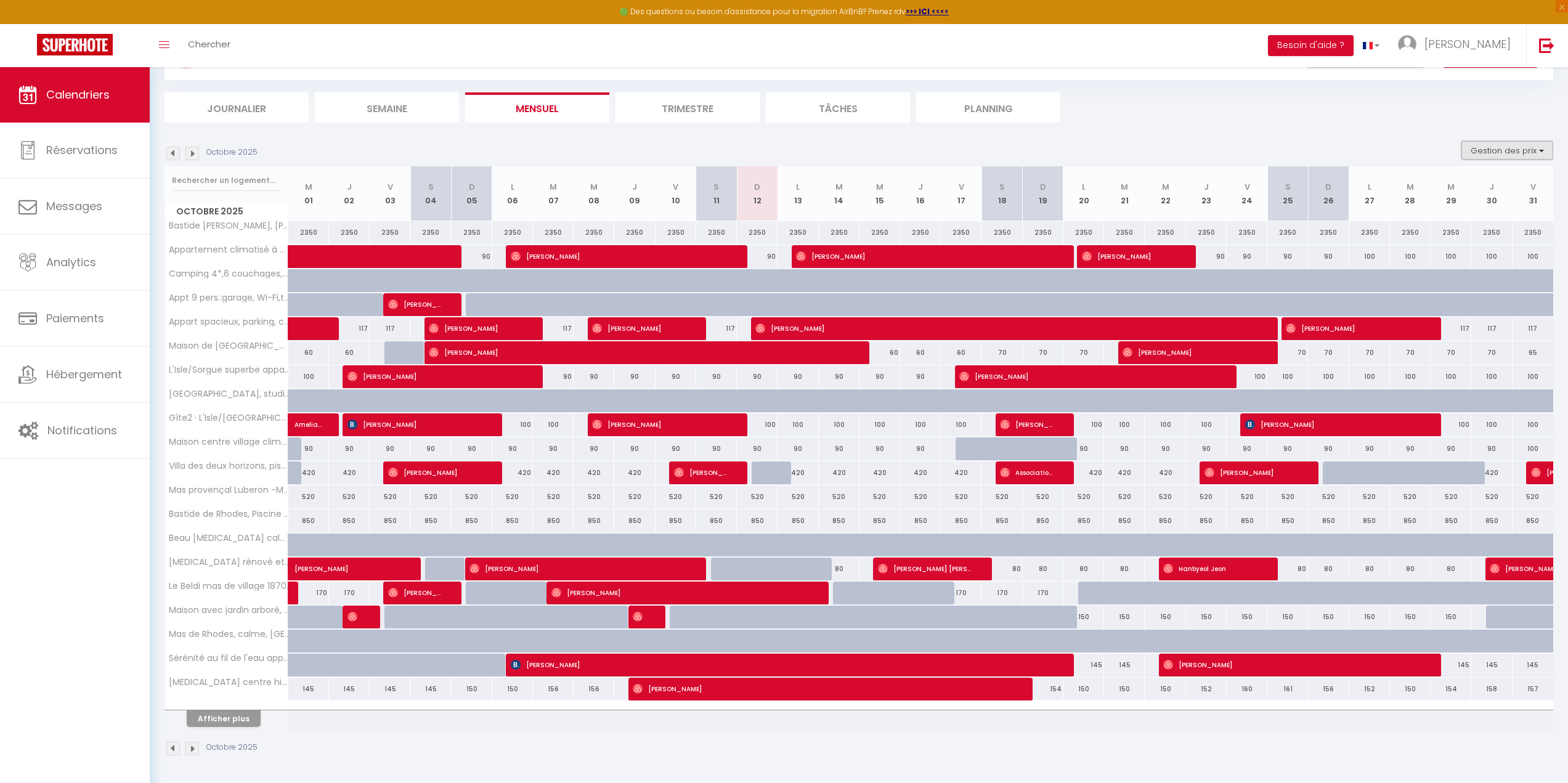
click at [1502, 152] on button "Gestion des prix" at bounding box center [1507, 151] width 92 height 19
click at [1494, 141] on button "Gestion des prix" at bounding box center [1507, 151] width 92 height 19
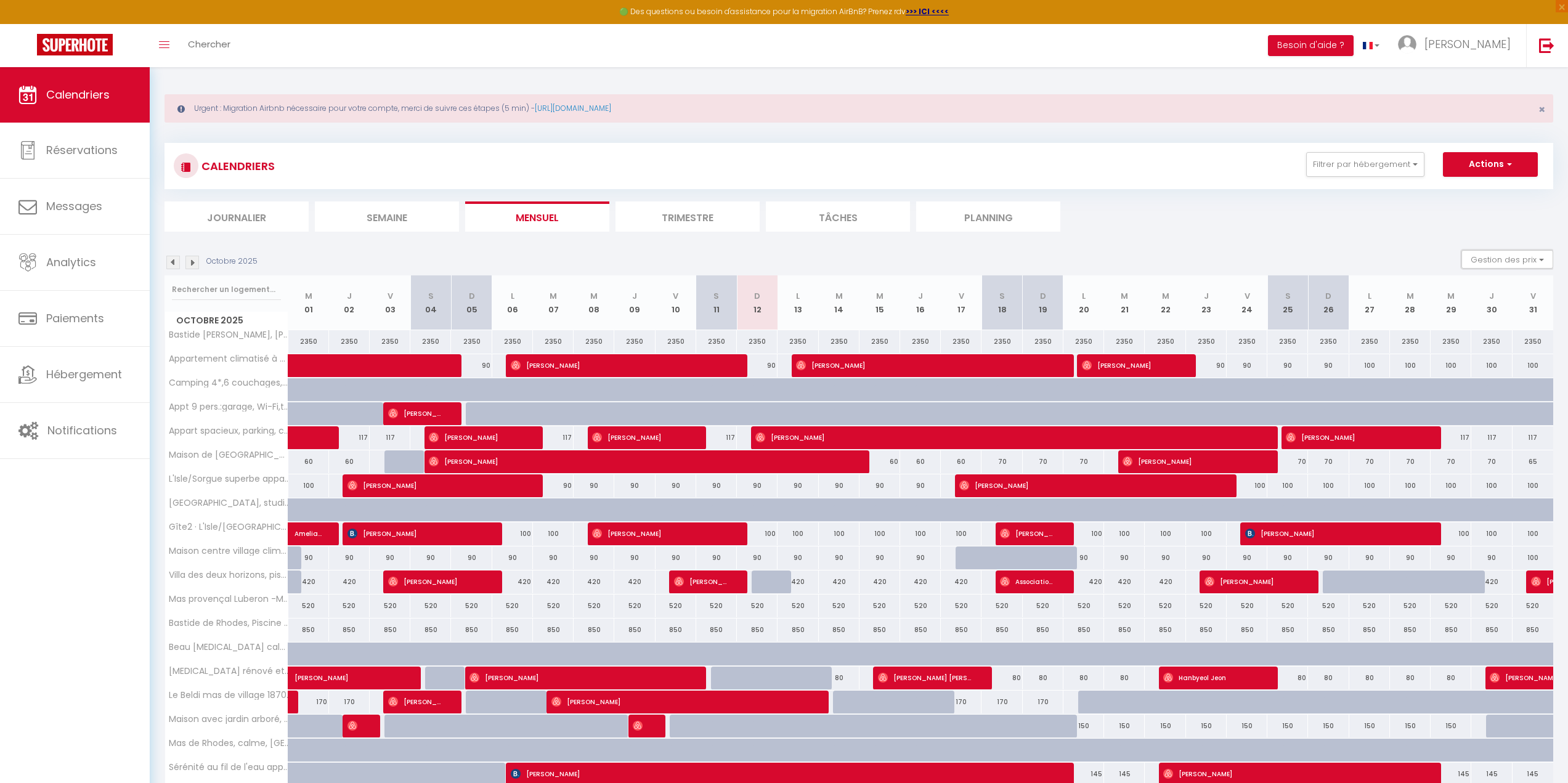
scroll to position [0, 0]
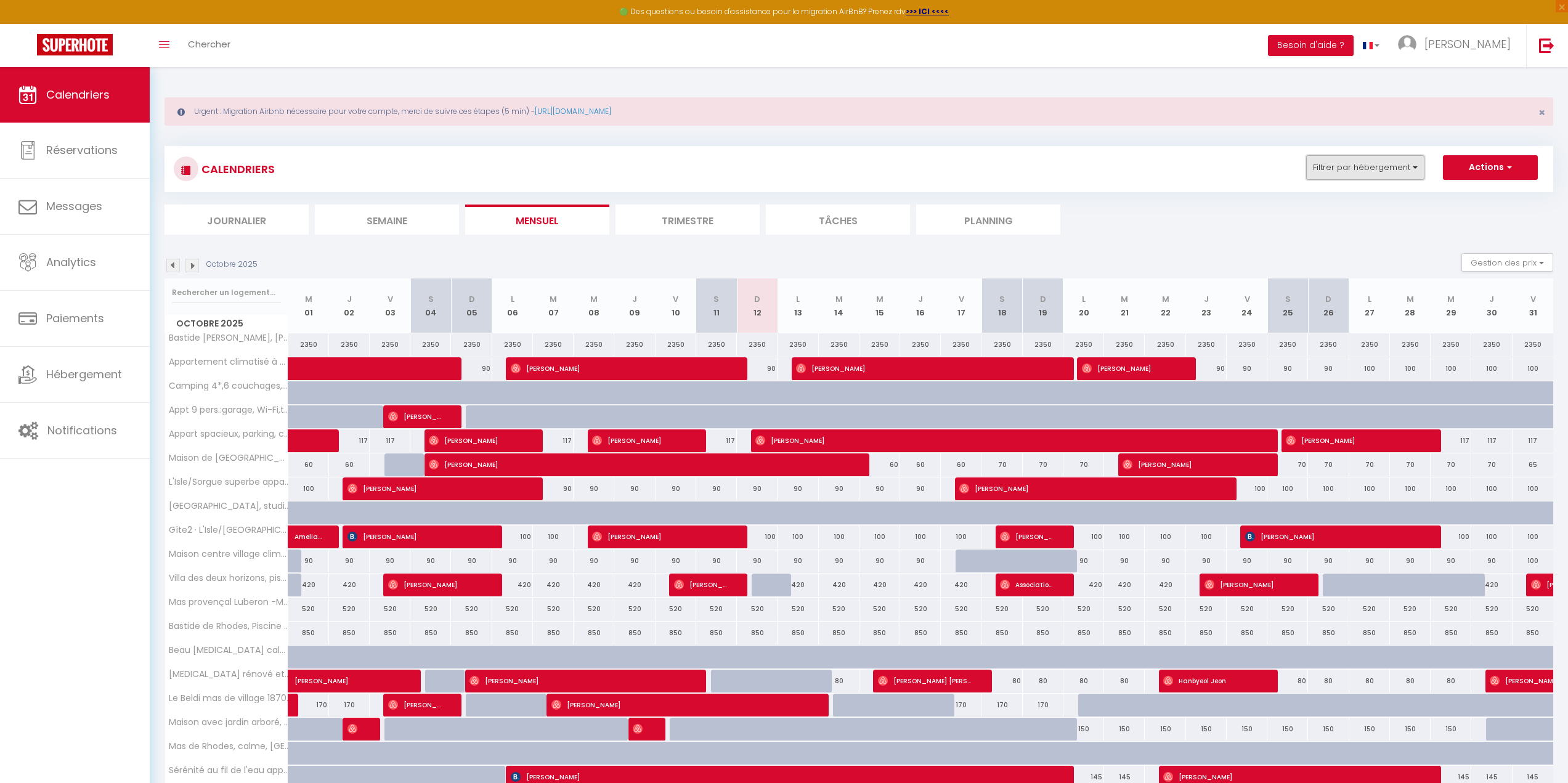
click at [1368, 164] on button "Filtrer par hébergement" at bounding box center [1365, 167] width 118 height 24
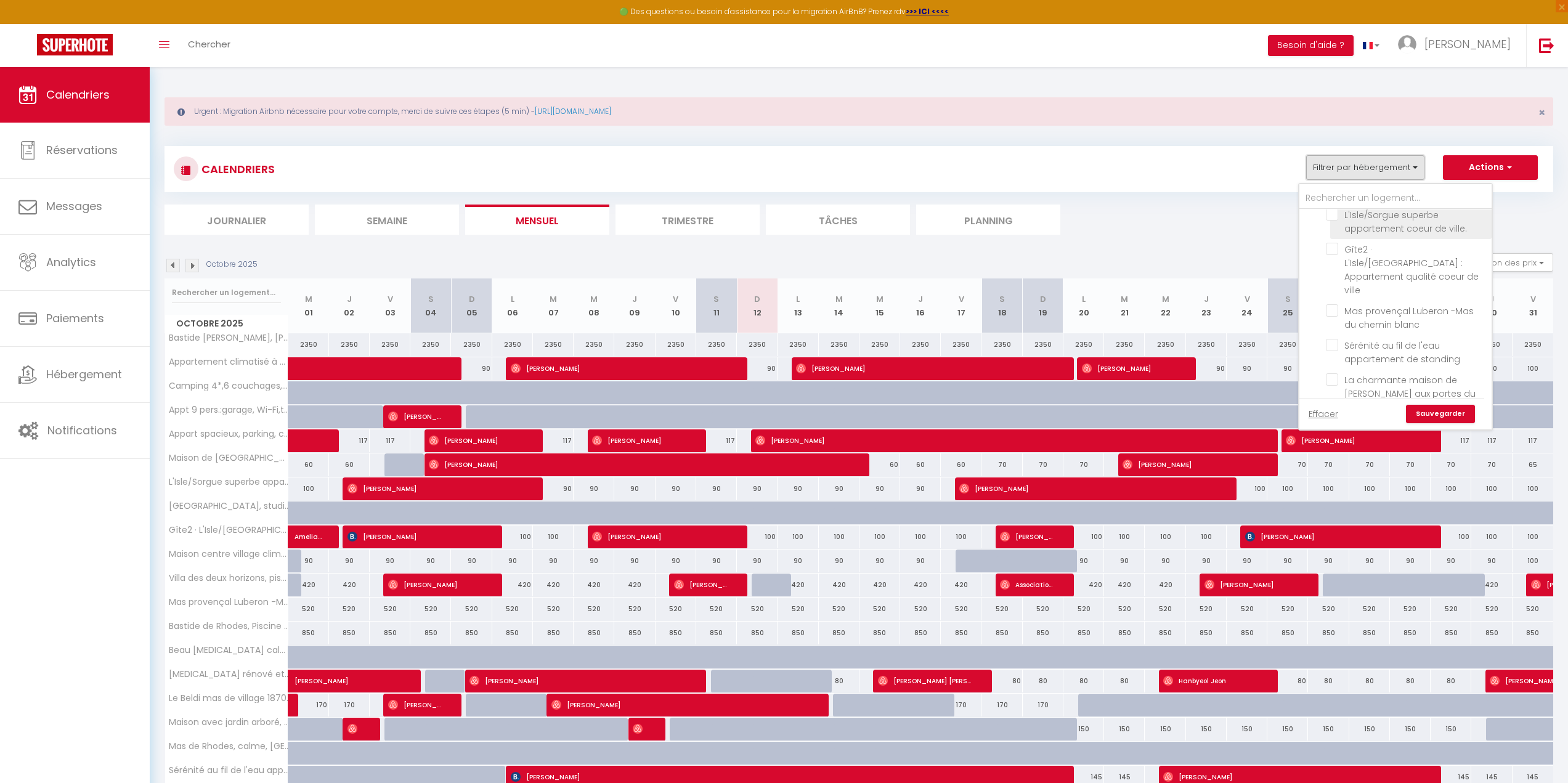
scroll to position [1047, 0]
click at [1324, 463] on input "Check IN PRESENTIEL" at bounding box center [1408, 469] width 192 height 13
checkbox input "true"
checkbox input "false"
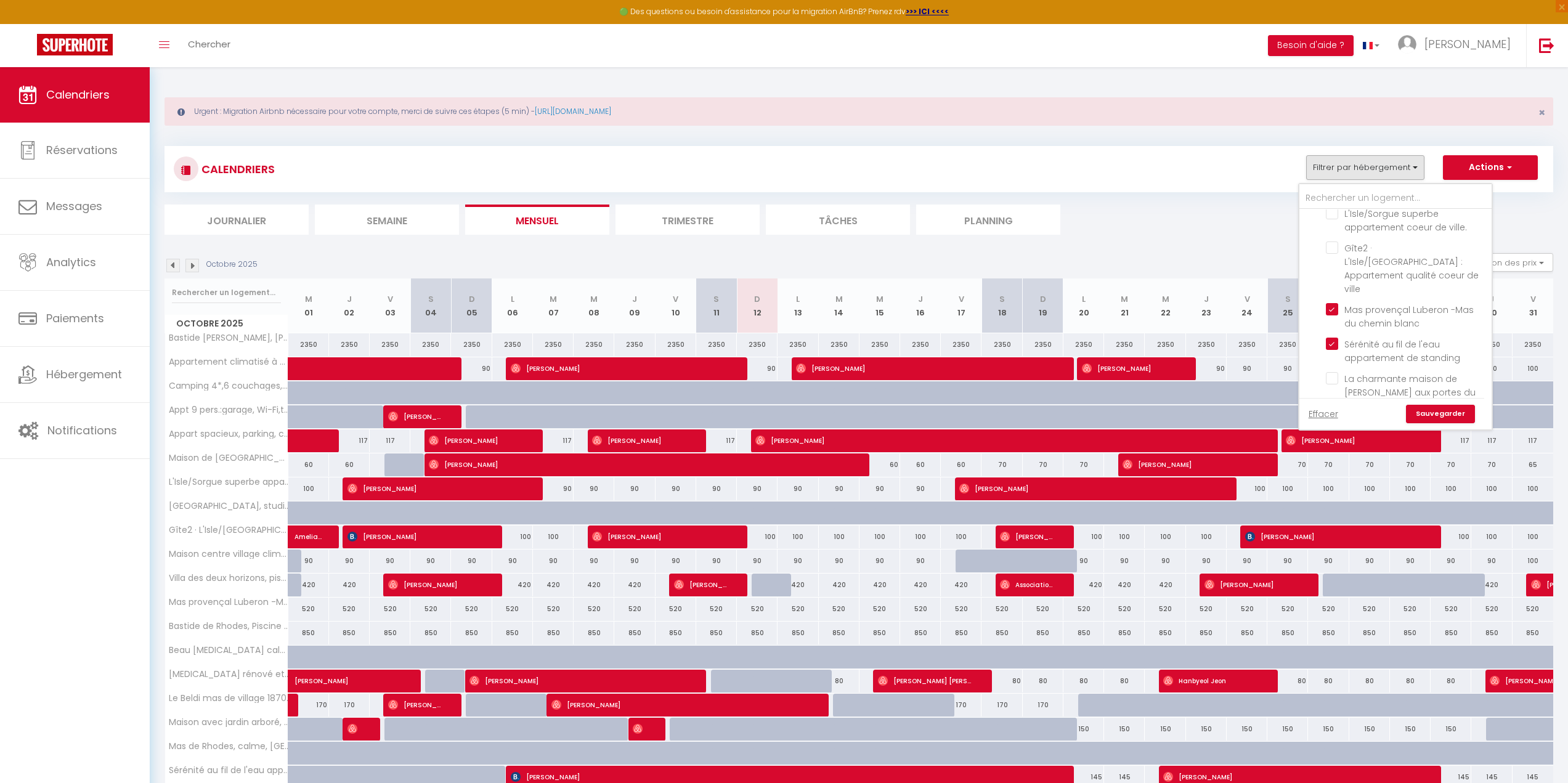
checkbox input "false"
checkbox input "true"
checkbox input "false"
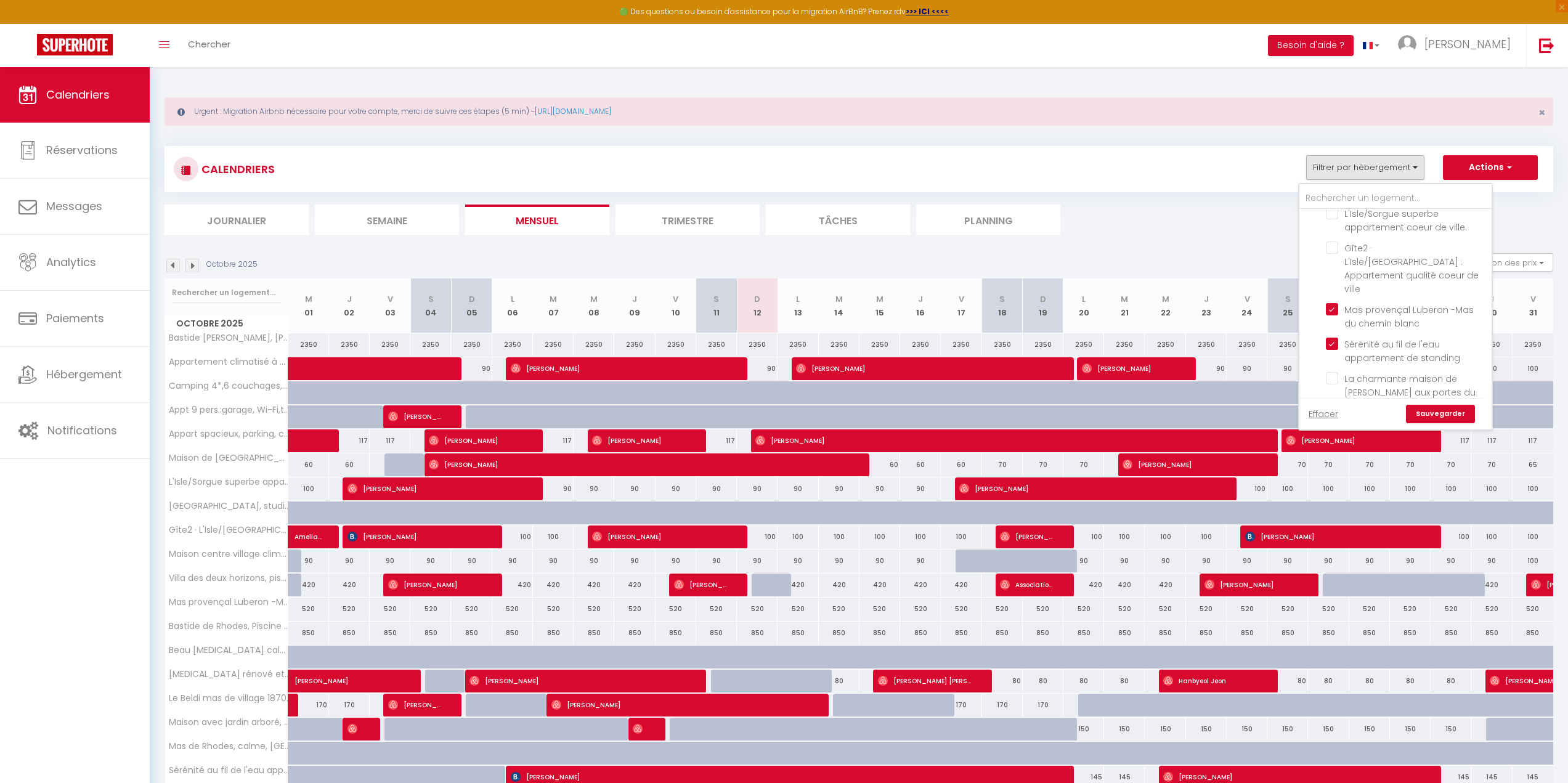
checkbox input "true"
checkbox input "false"
checkbox input "true"
checkbox input "false"
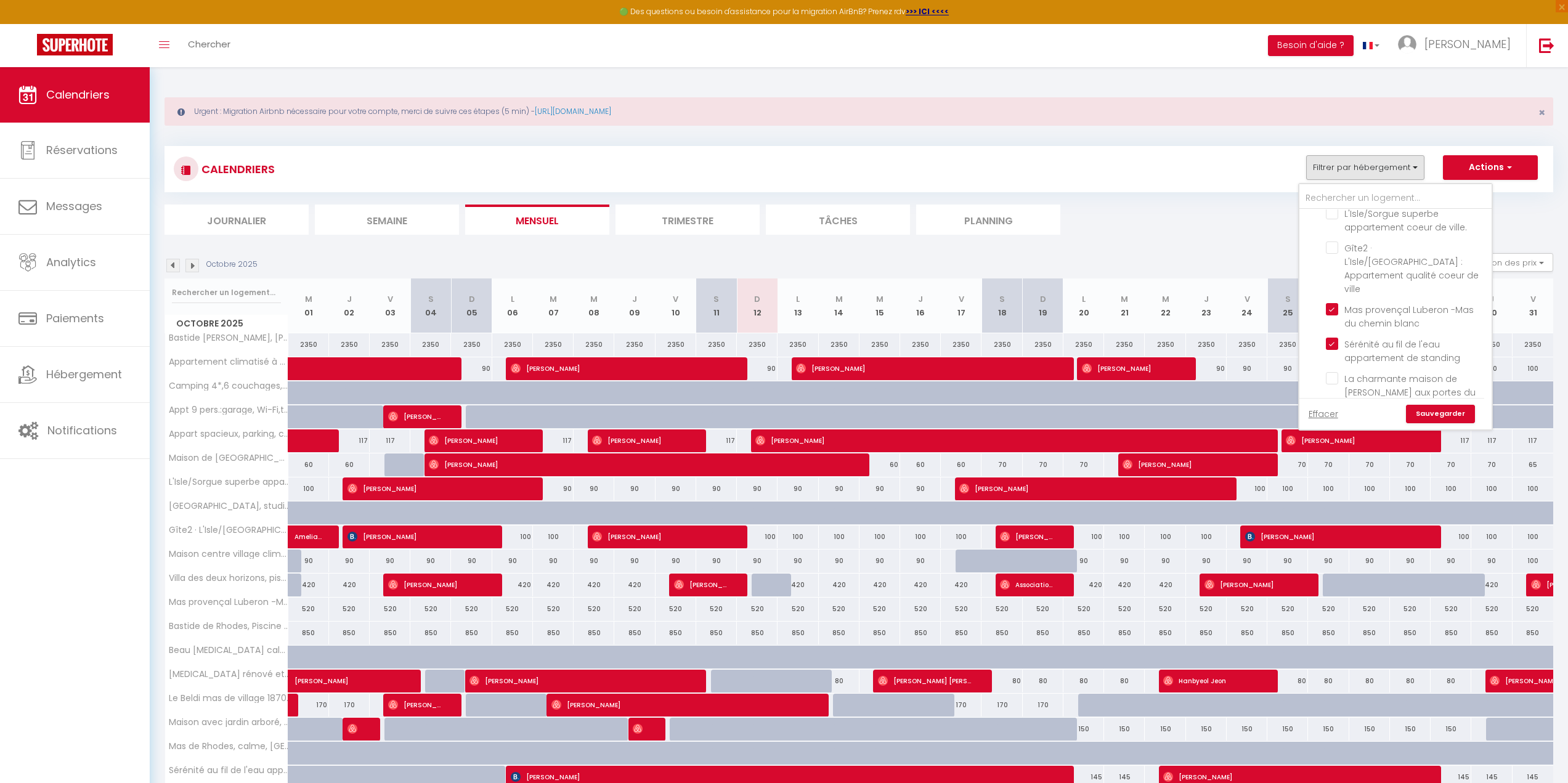
checkbox input "true"
checkbox input "false"
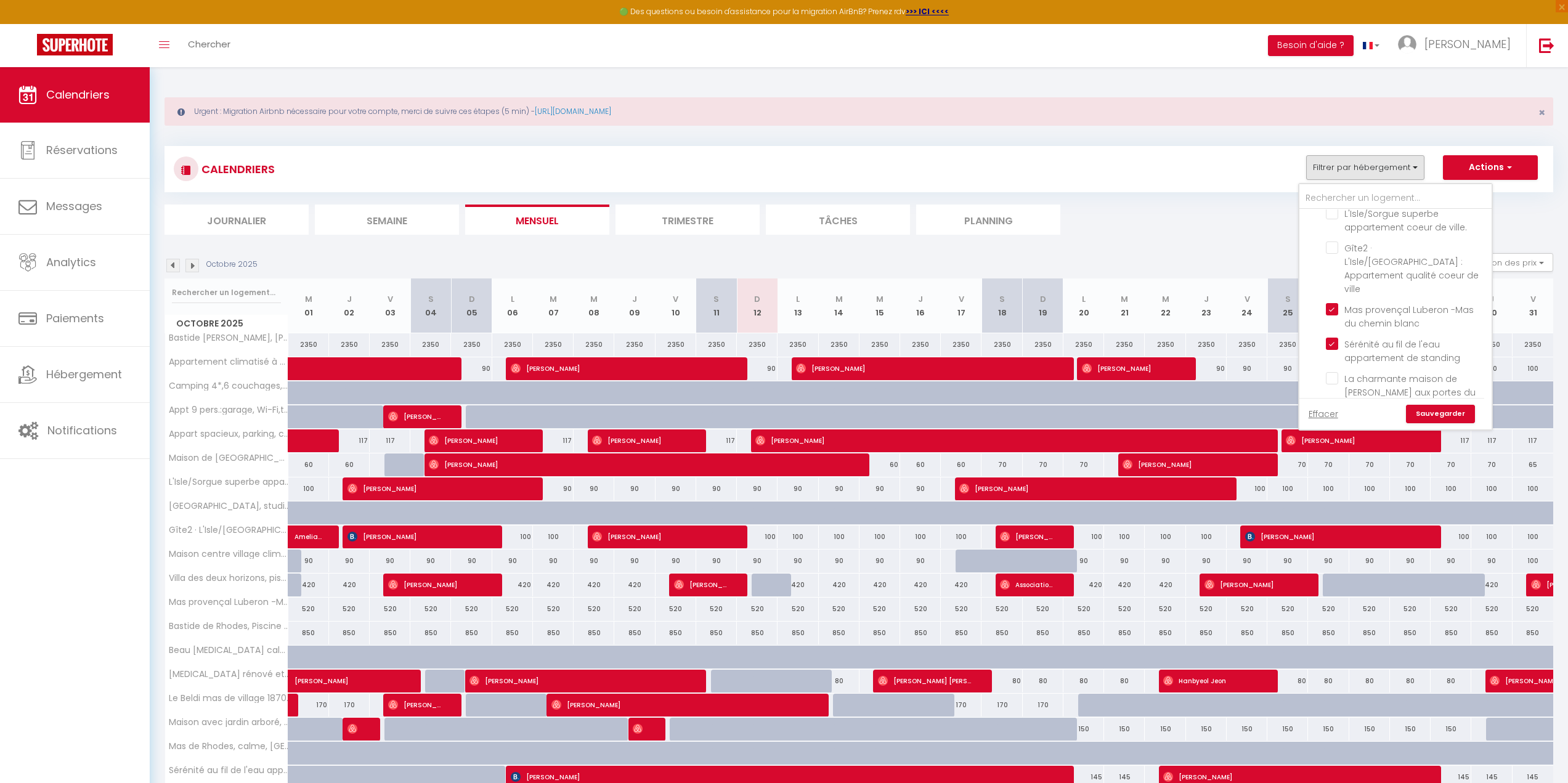
checkbox input "false"
checkbox input "true"
checkbox input "false"
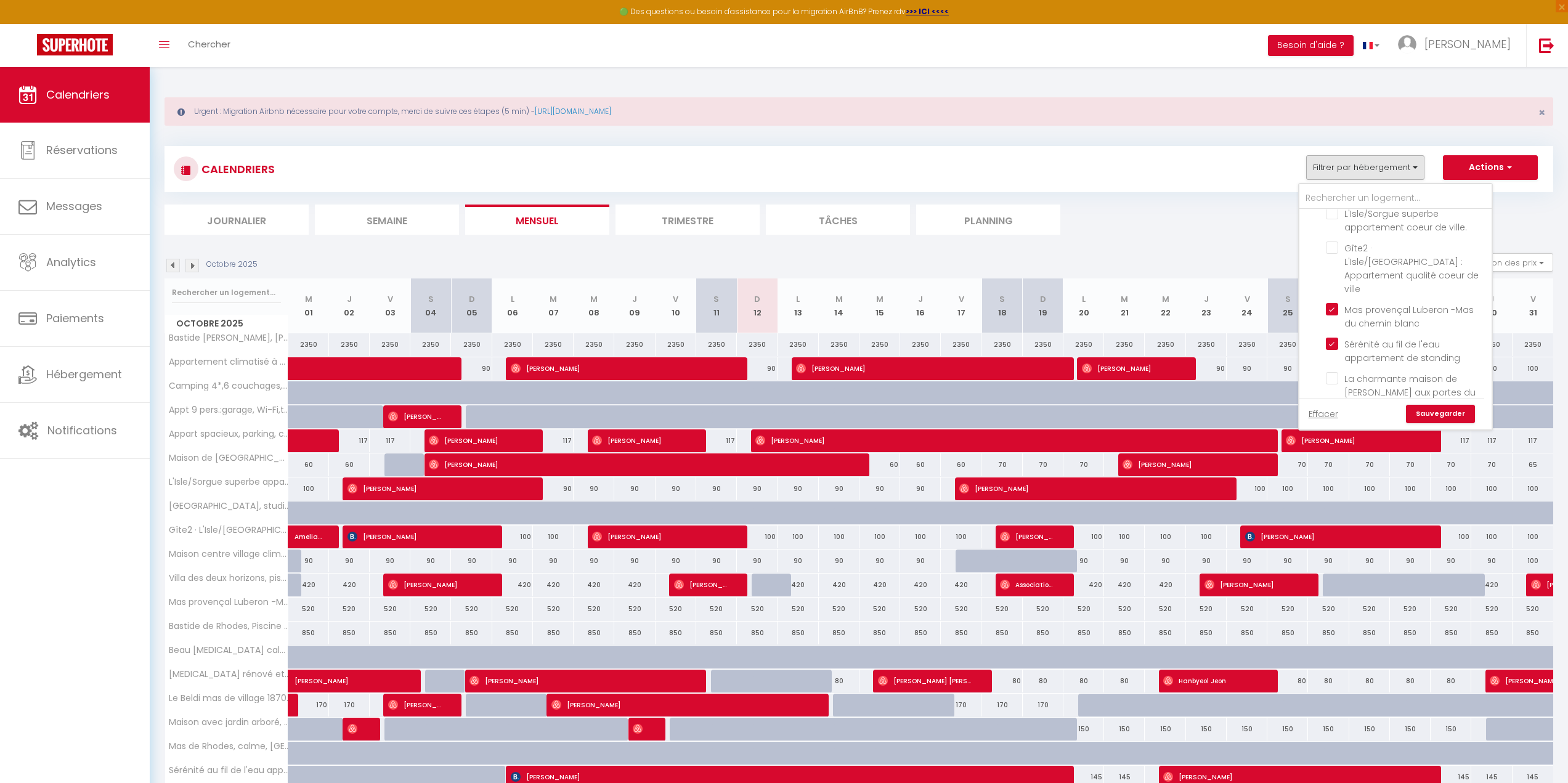
checkbox input "true"
checkbox input "false"
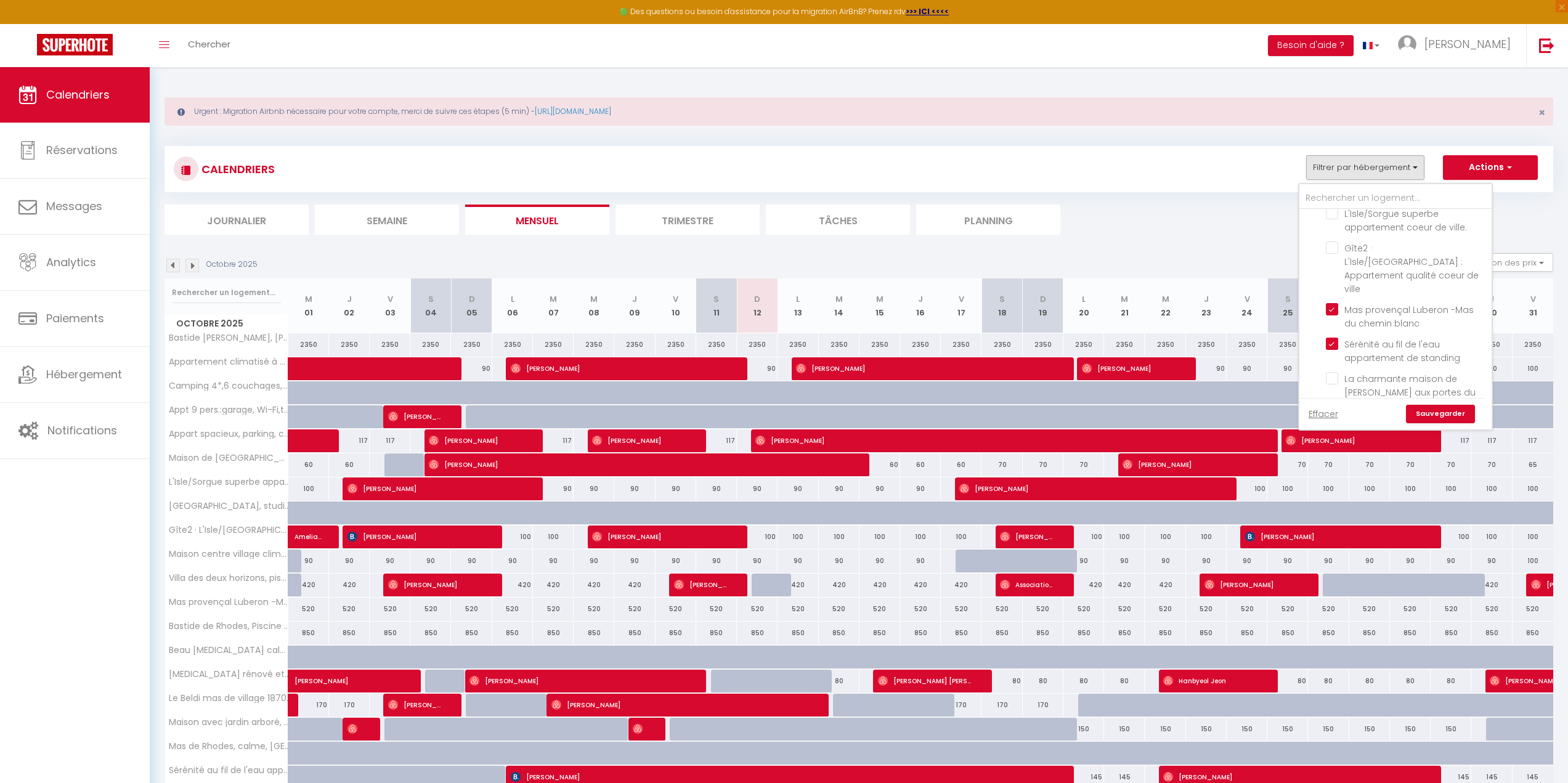
checkbox input "false"
checkbox input "true"
checkbox input "false"
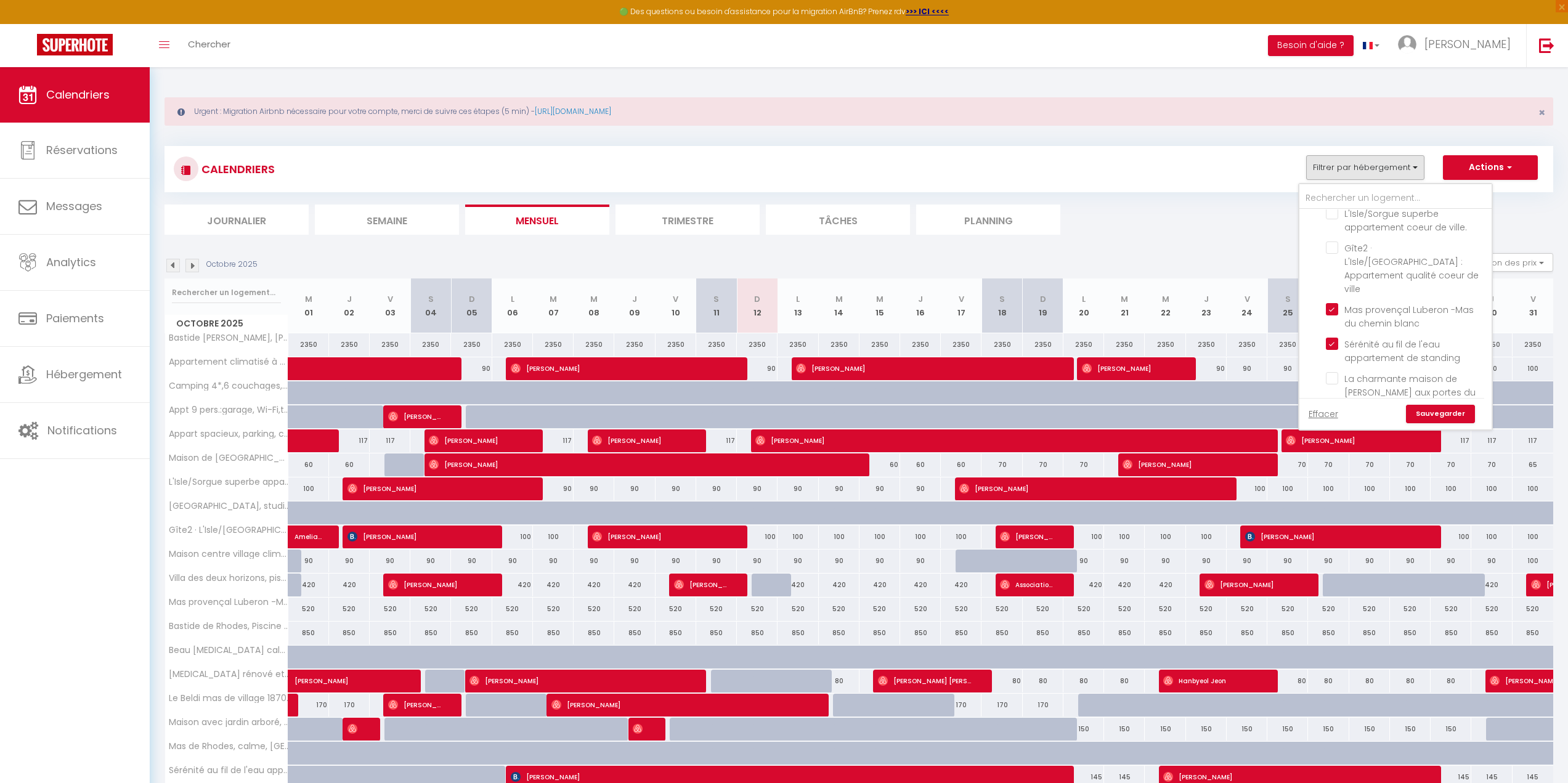
checkbox input "true"
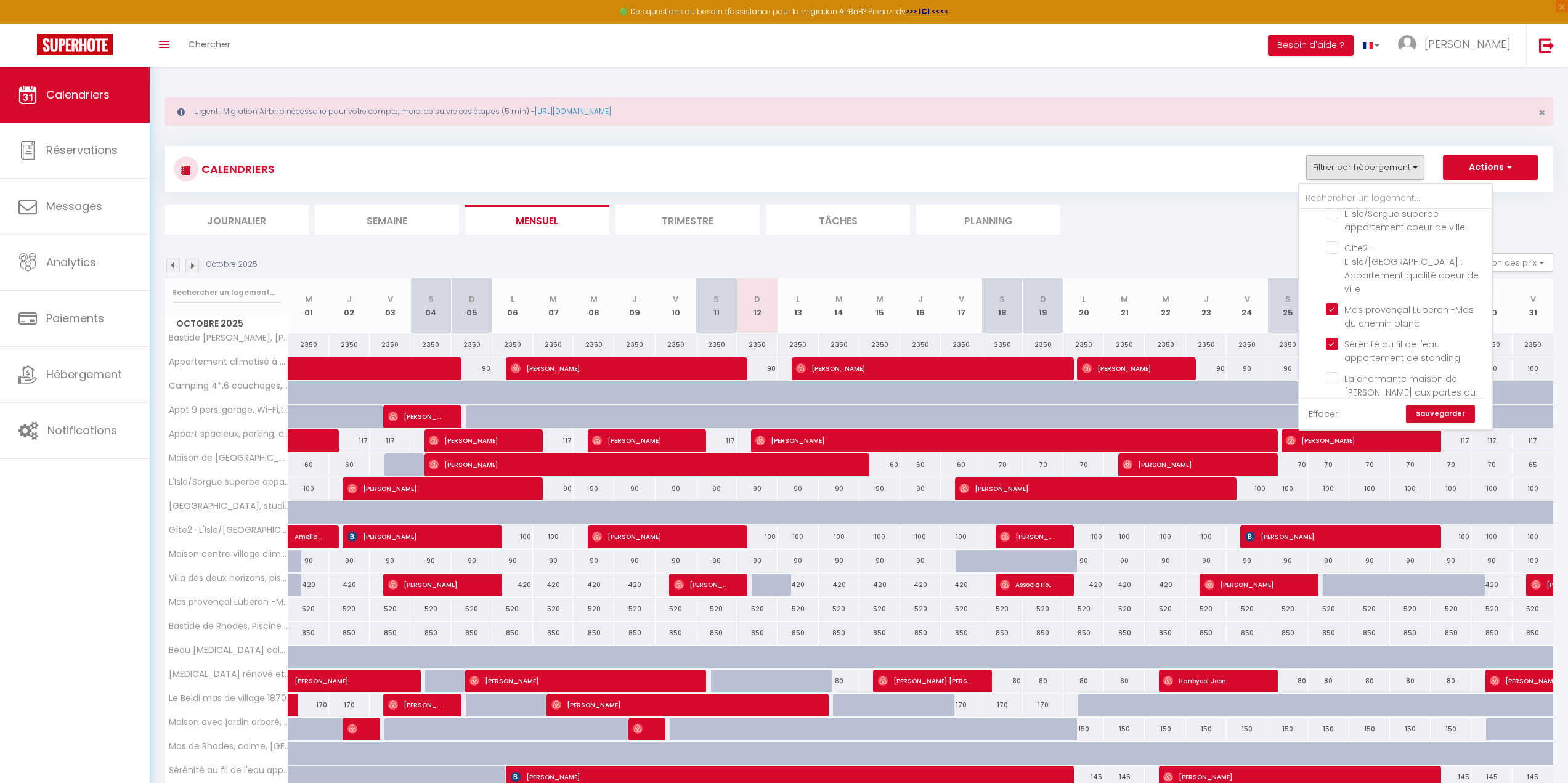
checkbox input "true"
checkbox input "false"
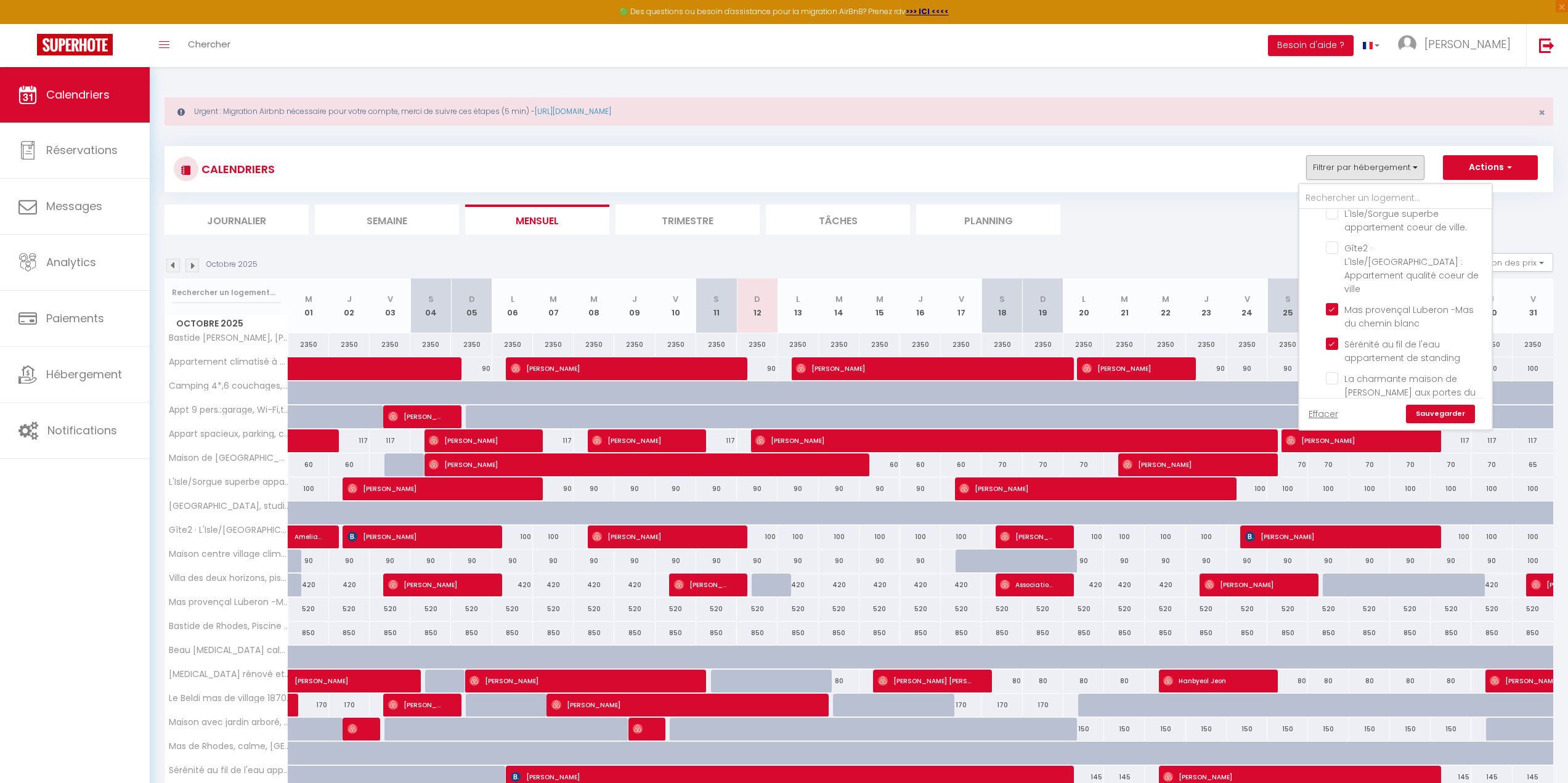
checkbox input "false"
click at [1443, 411] on link "Sauvegarder" at bounding box center [1441, 414] width 69 height 19
